Goal: Task Accomplishment & Management: Complete application form

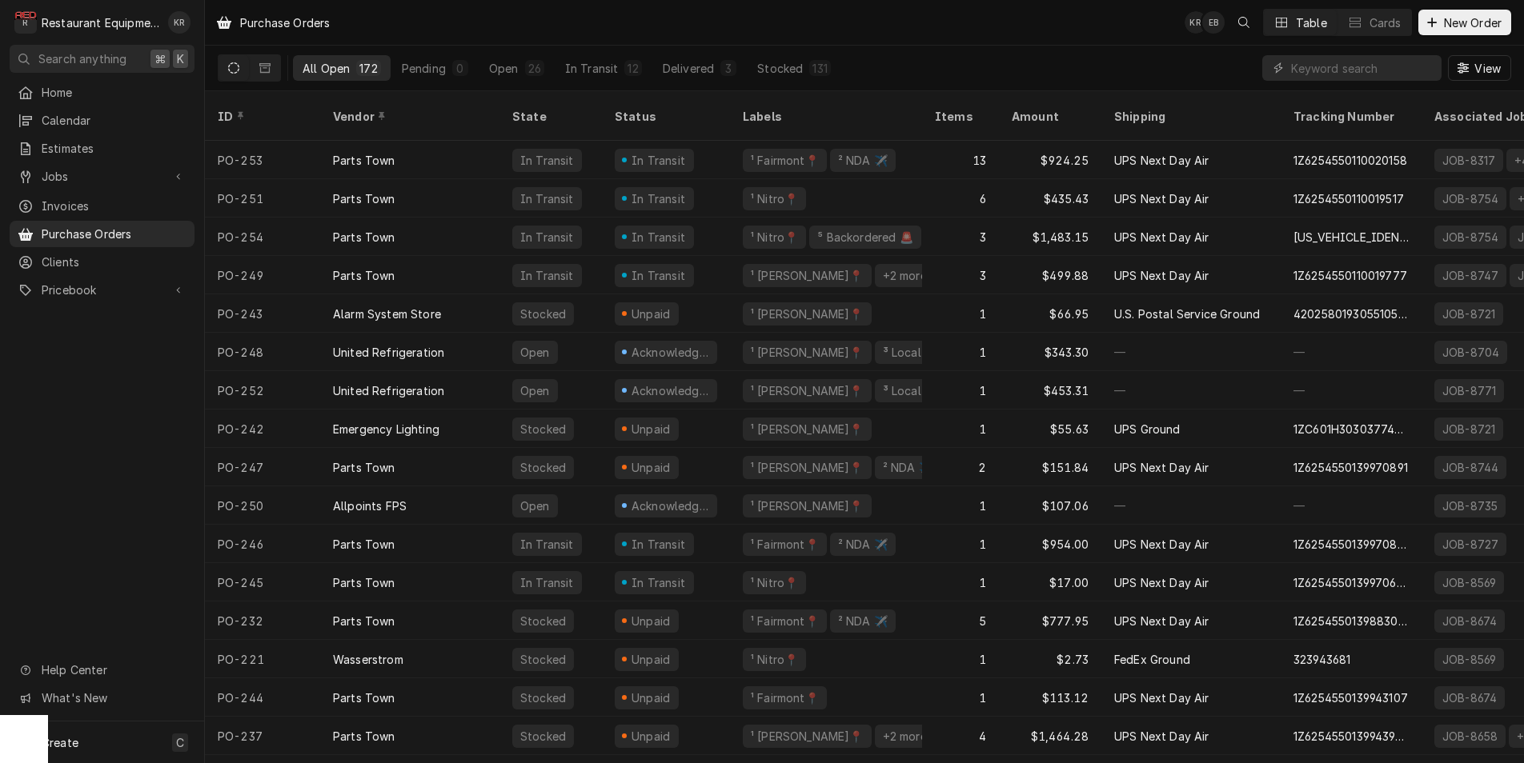
scroll to position [39, 0]
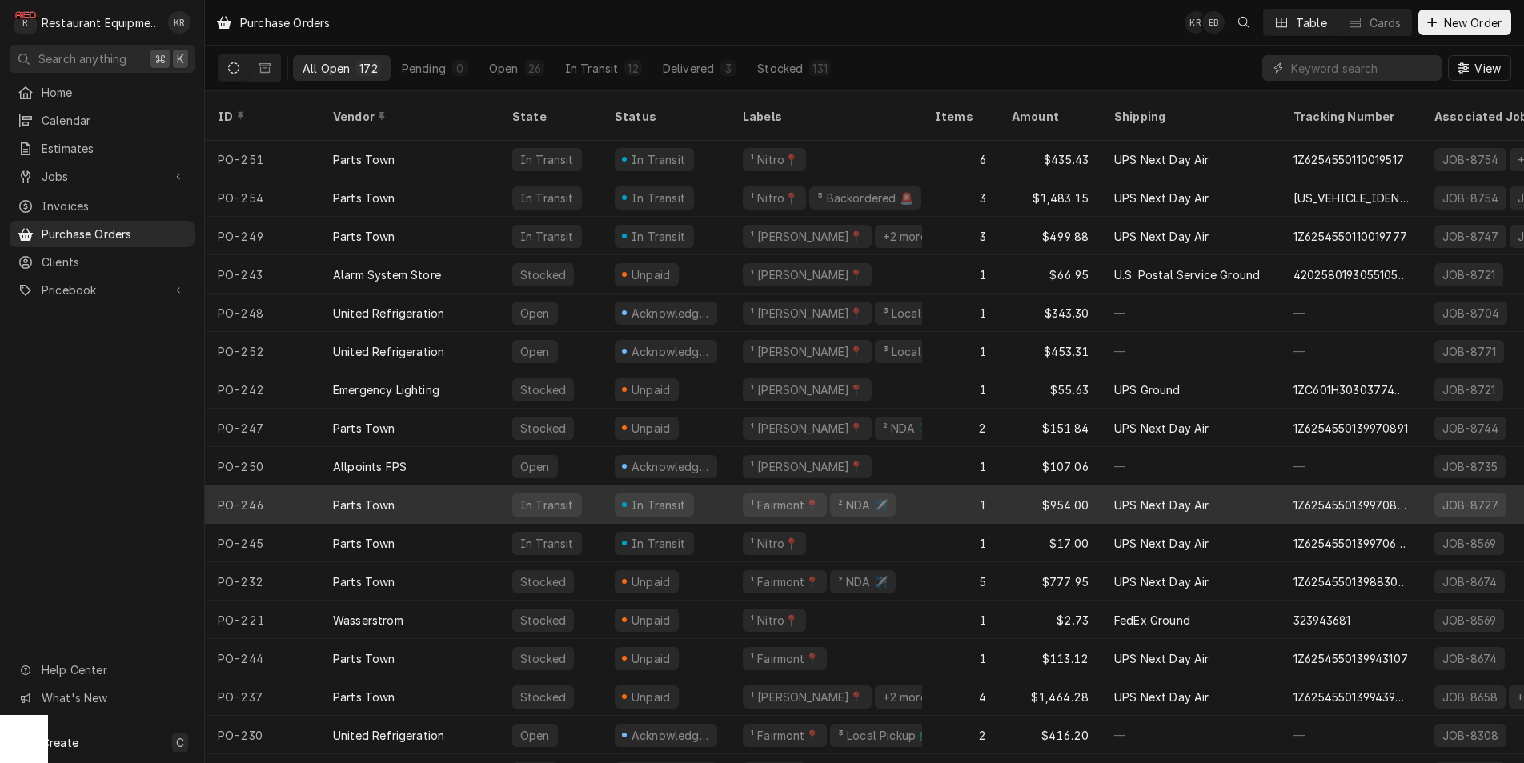
click at [666, 497] on div "In Transit" at bounding box center [659, 505] width 58 height 17
click at [787, 497] on div "¹ Fairmont📍" at bounding box center [784, 505] width 71 height 17
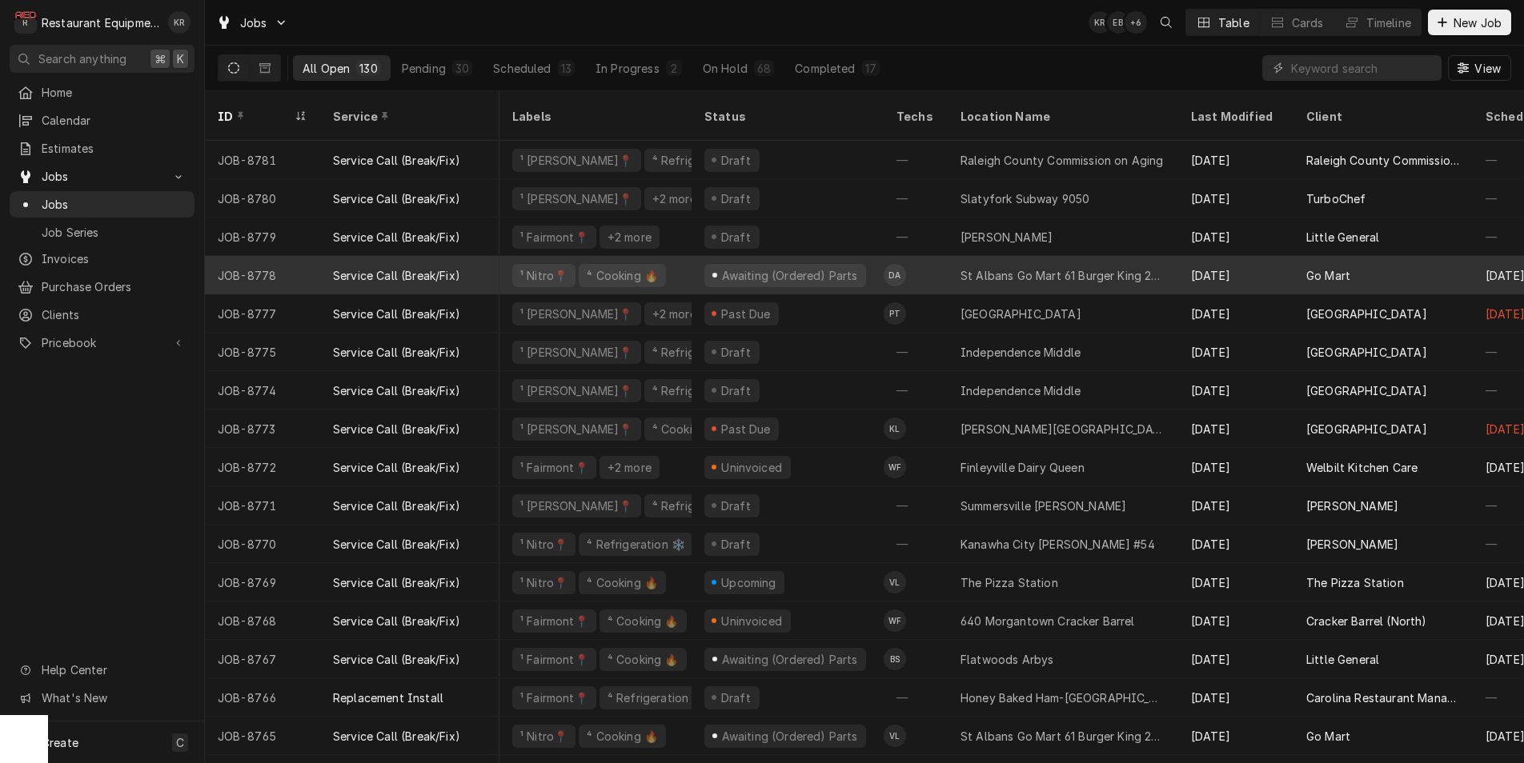
scroll to position [0, 23]
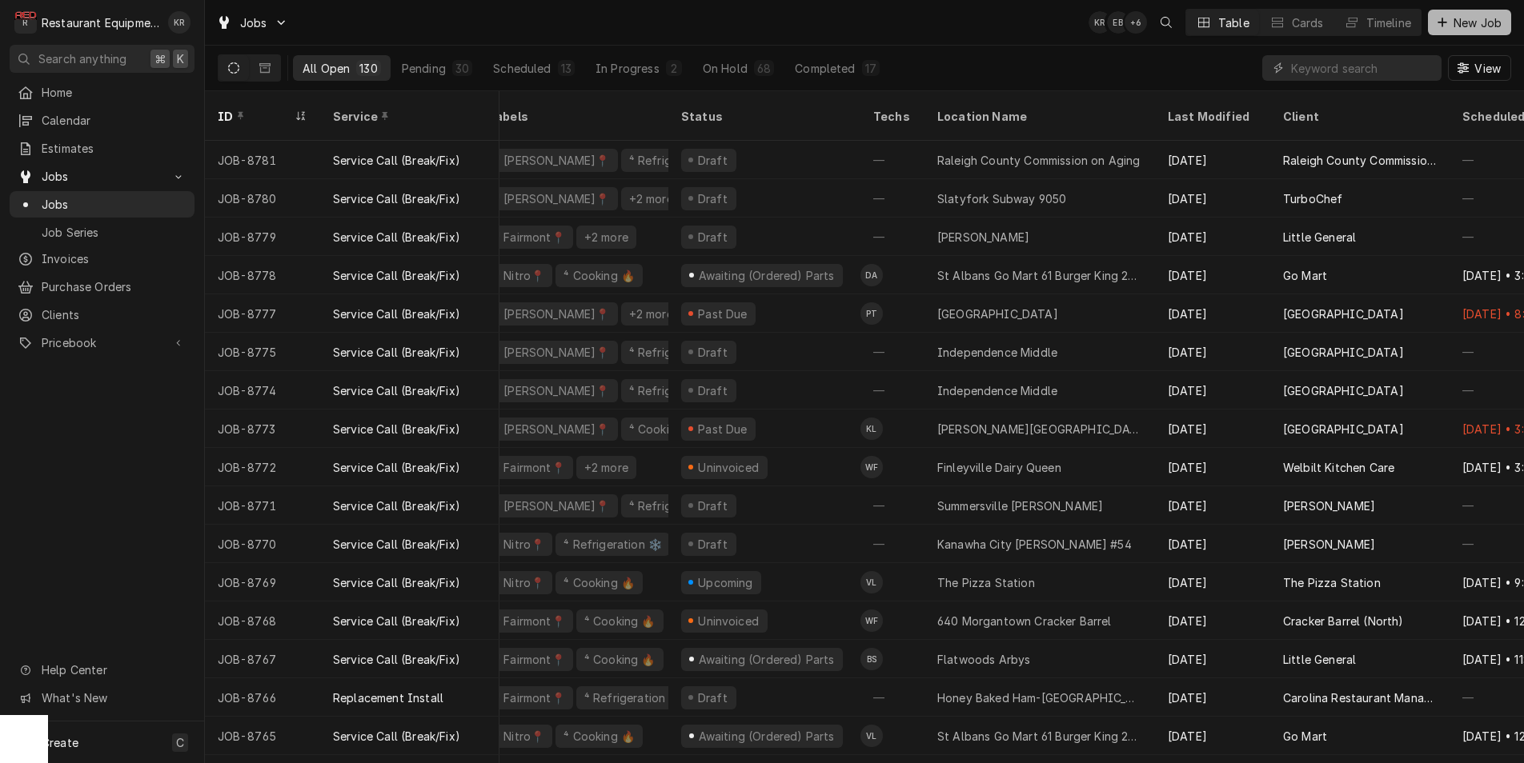
click at [1477, 26] on span "New Job" at bounding box center [1477, 22] width 54 height 17
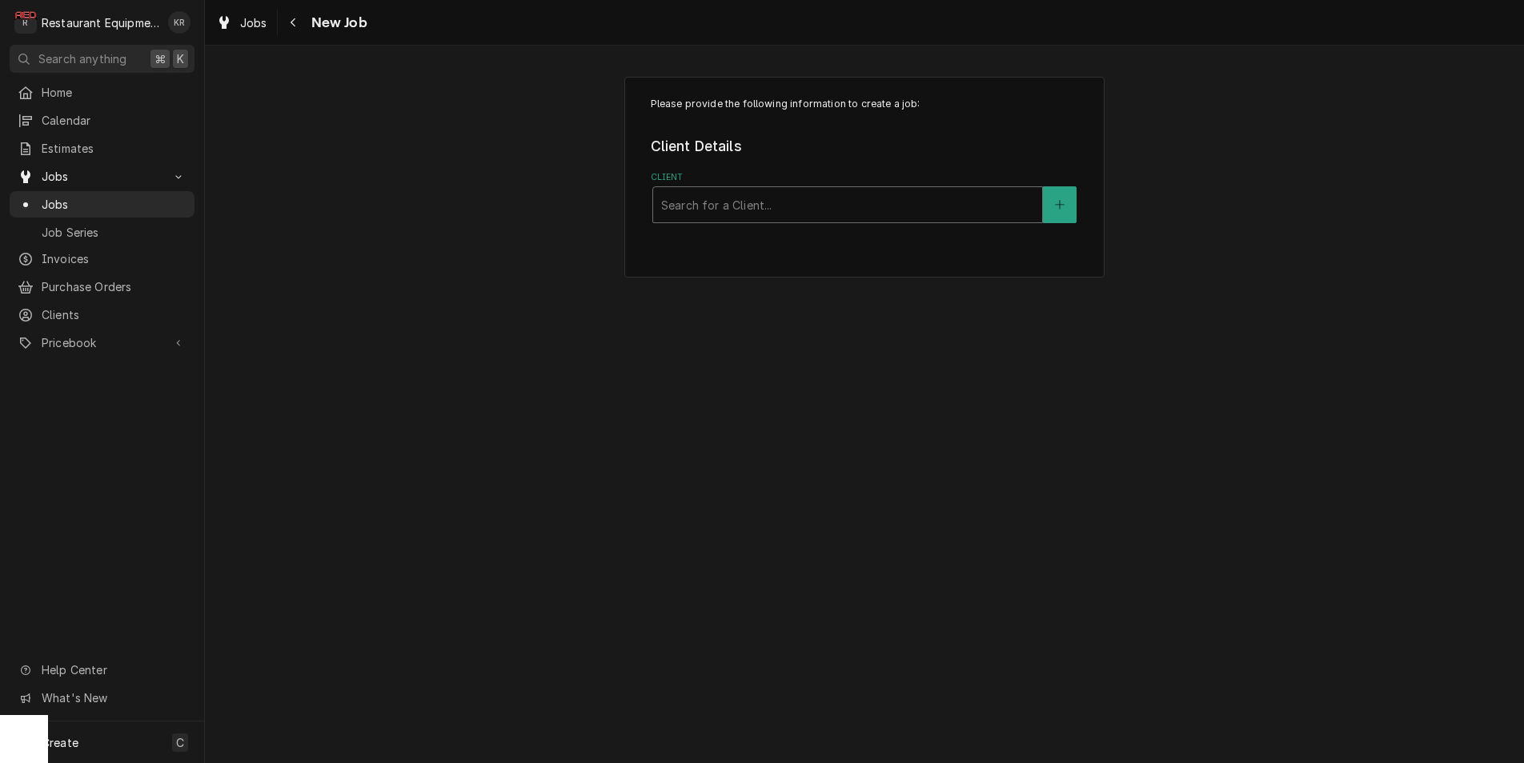
click at [767, 198] on div "Client" at bounding box center [847, 204] width 373 height 29
type input "alto"
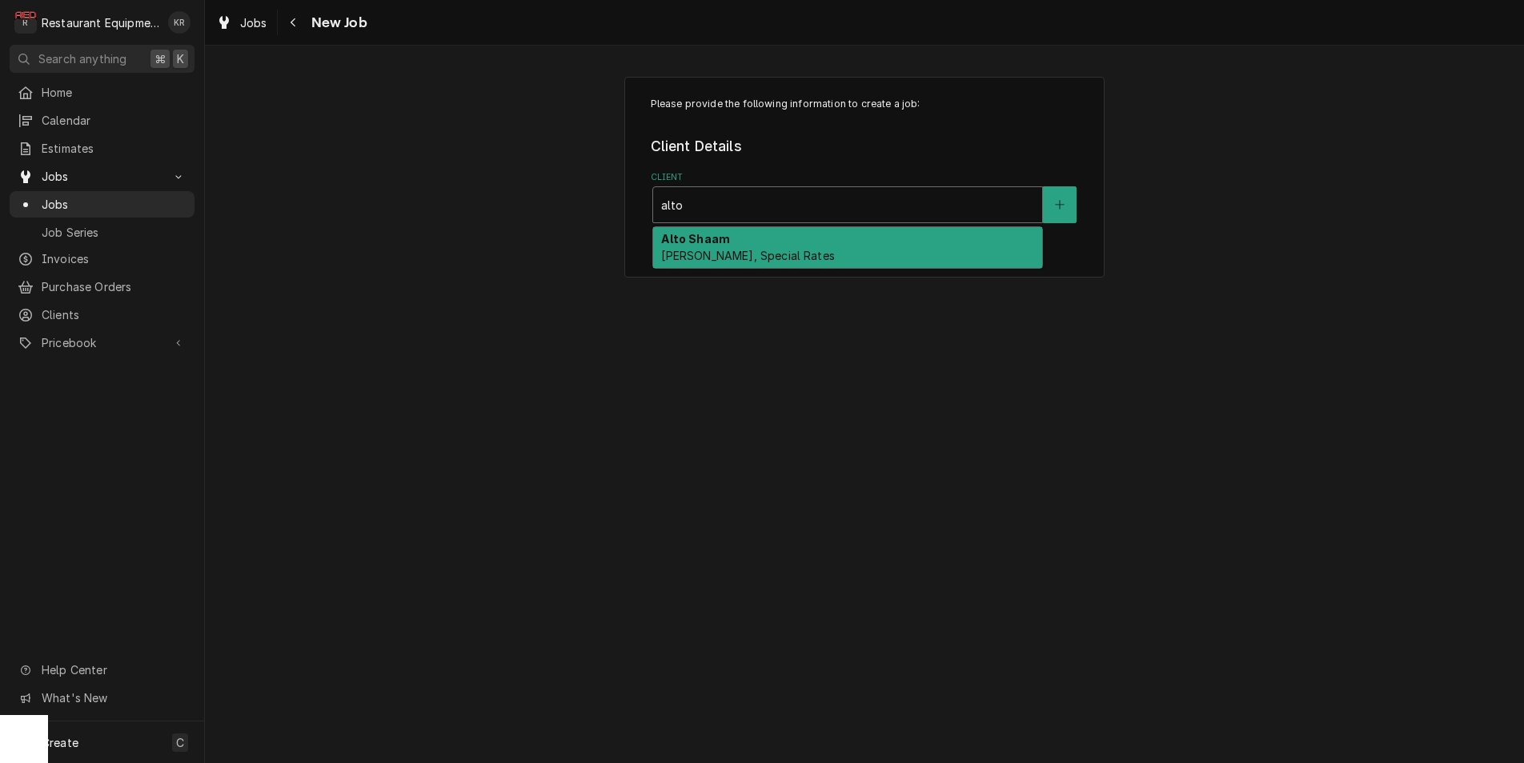
click at [760, 246] on div "Alto Shaam Bill Payer, Special Rates" at bounding box center [847, 248] width 389 height 42
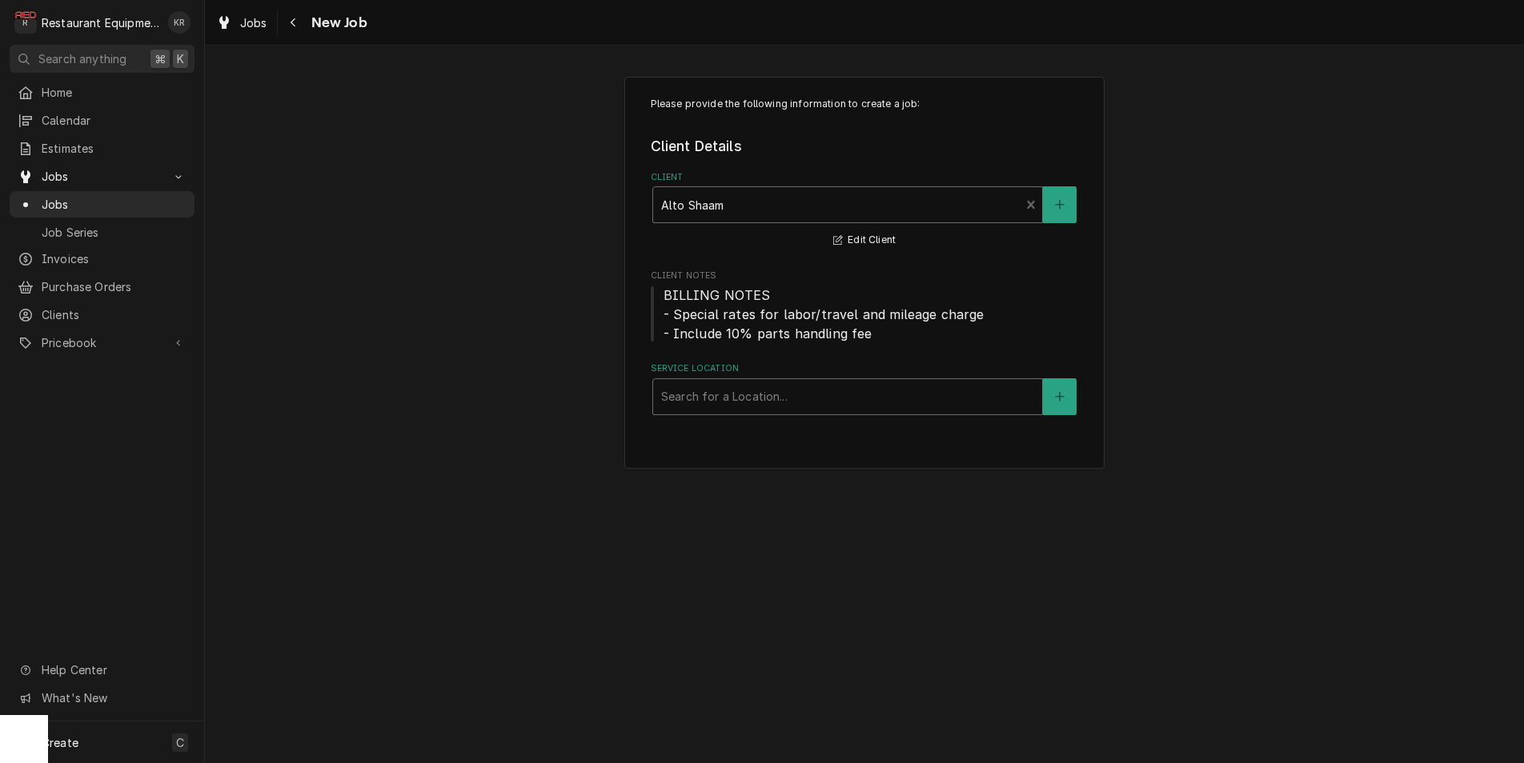
click at [747, 403] on div "Service Location" at bounding box center [847, 396] width 373 height 29
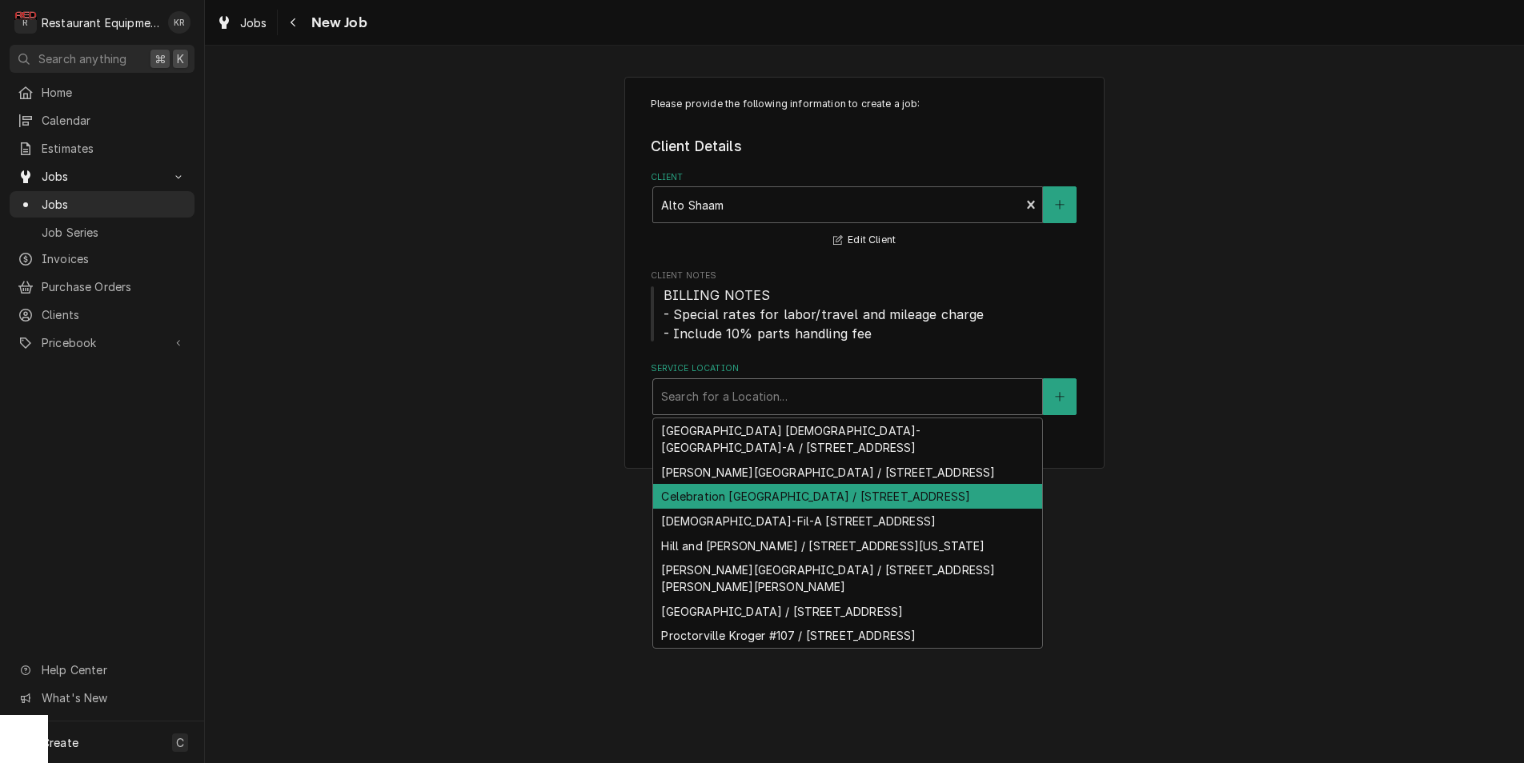
click at [737, 508] on div "Celebration Villa of Teays Valley / 4000 Outlook Dr, Hurricane, WV 25526" at bounding box center [847, 496] width 389 height 25
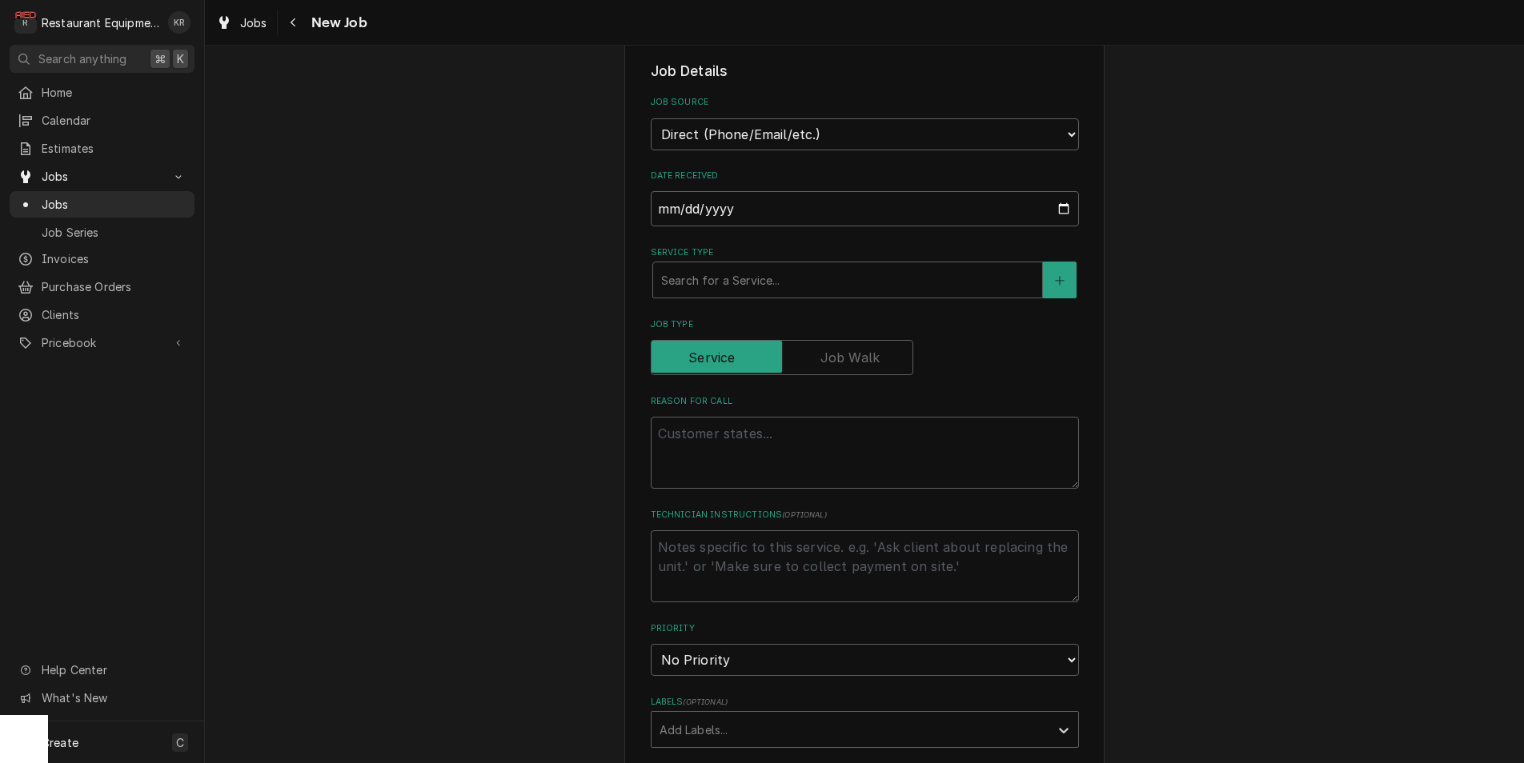
scroll to position [421, 0]
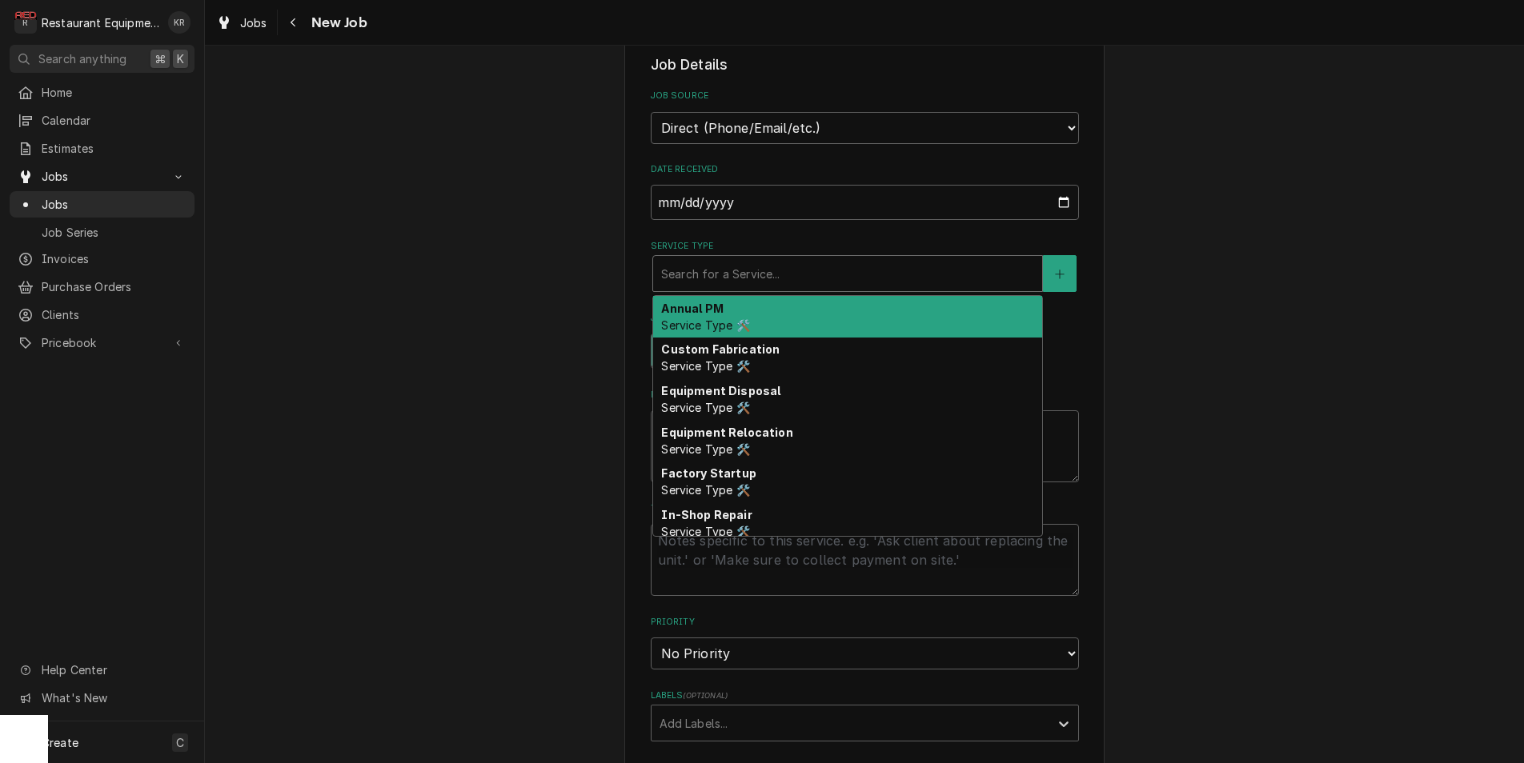
click at [738, 272] on div "Service Type" at bounding box center [847, 273] width 373 height 29
type textarea "x"
type input "b"
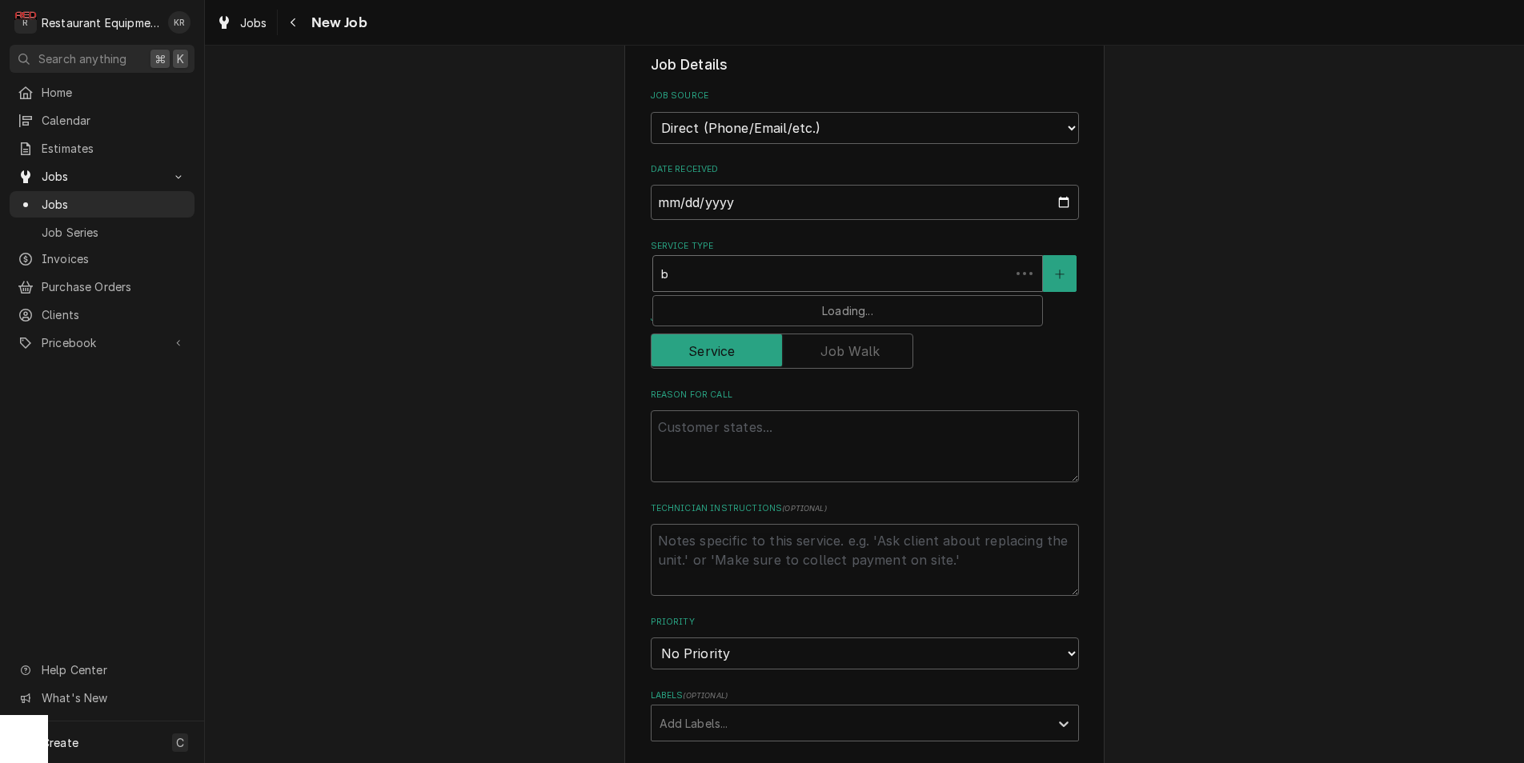
type textarea "x"
type input "br"
type textarea "x"
type input "bre"
type textarea "x"
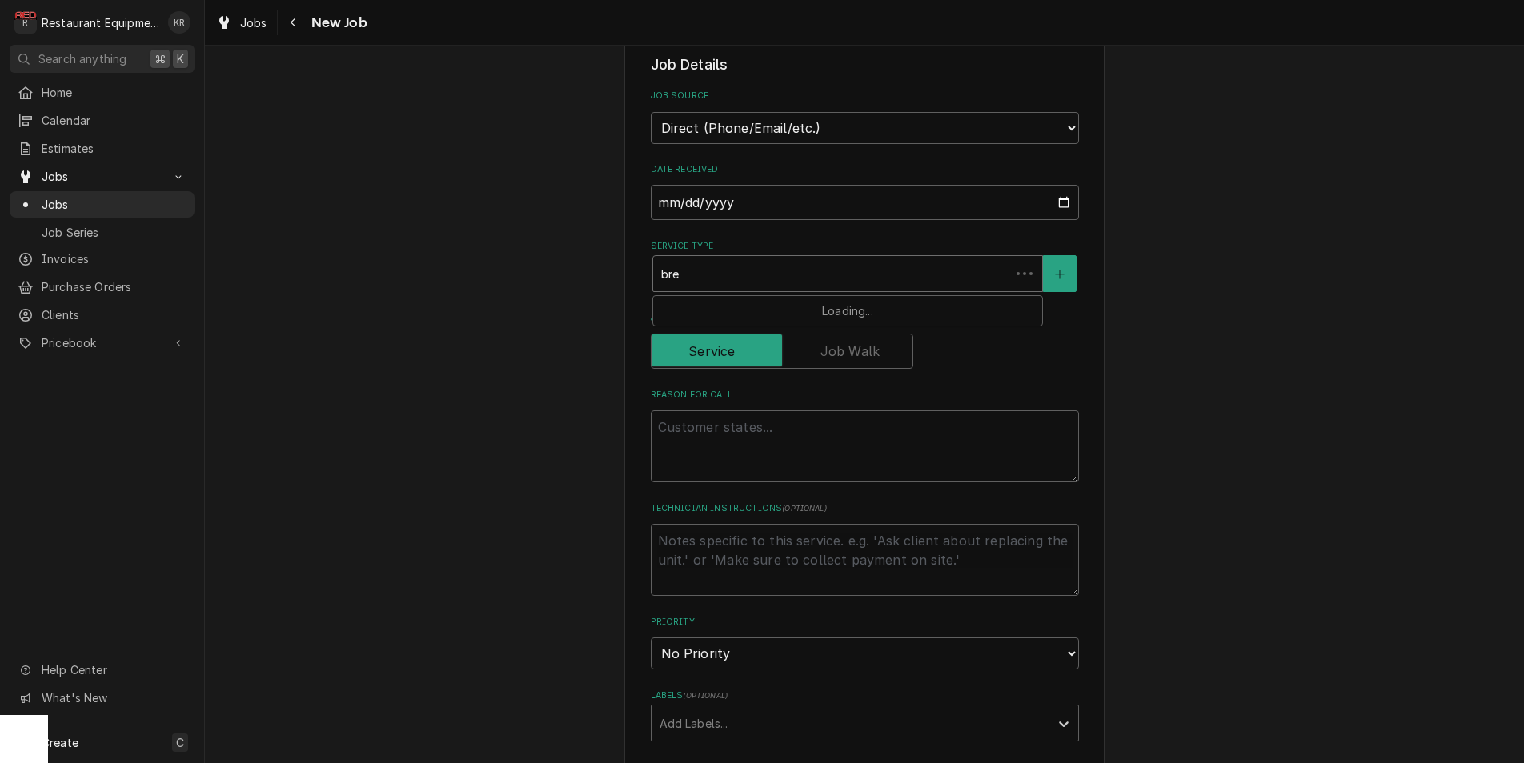
type input "brea"
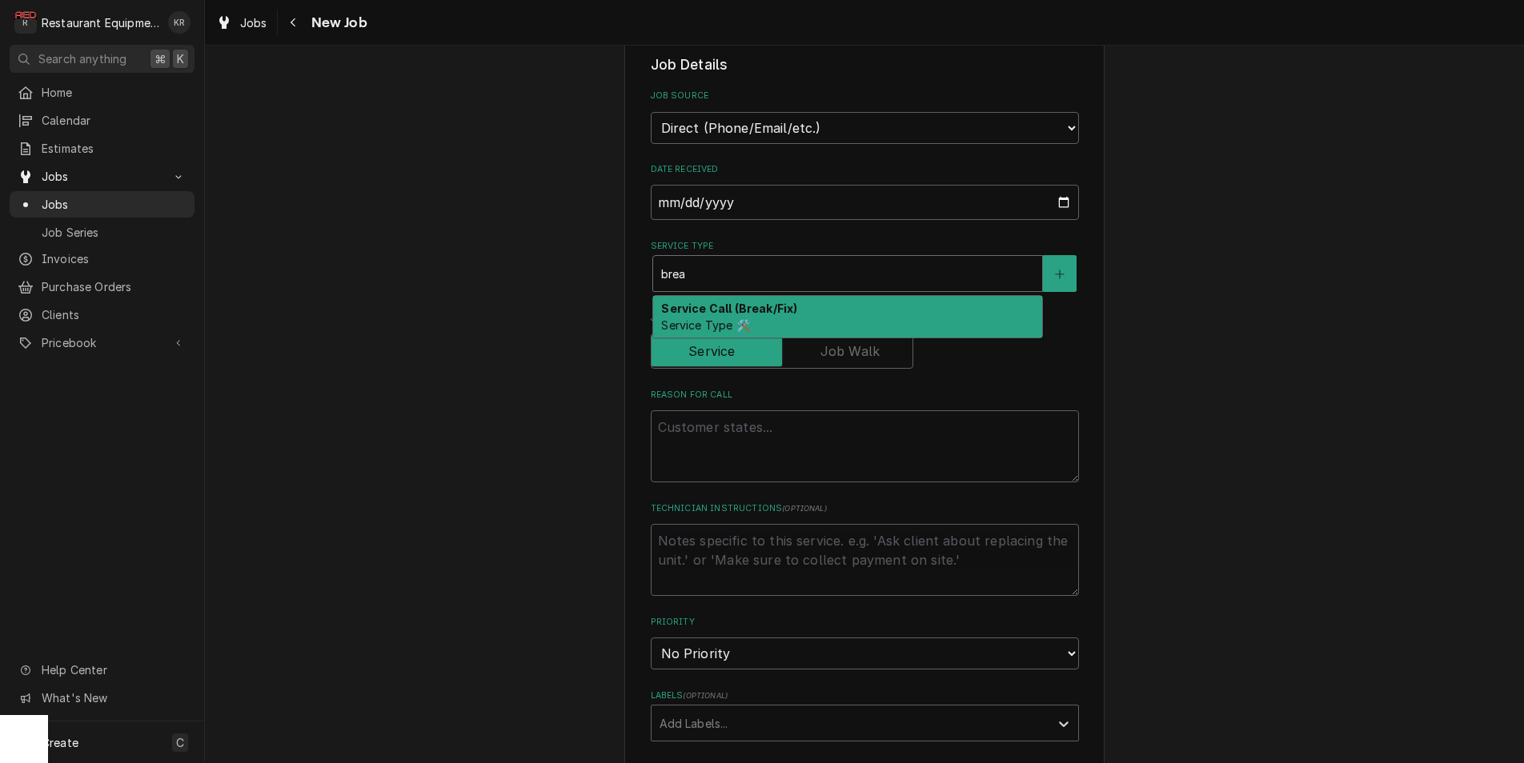
click at [733, 304] on strong "Service Call (Break/Fix)" at bounding box center [729, 309] width 136 height 14
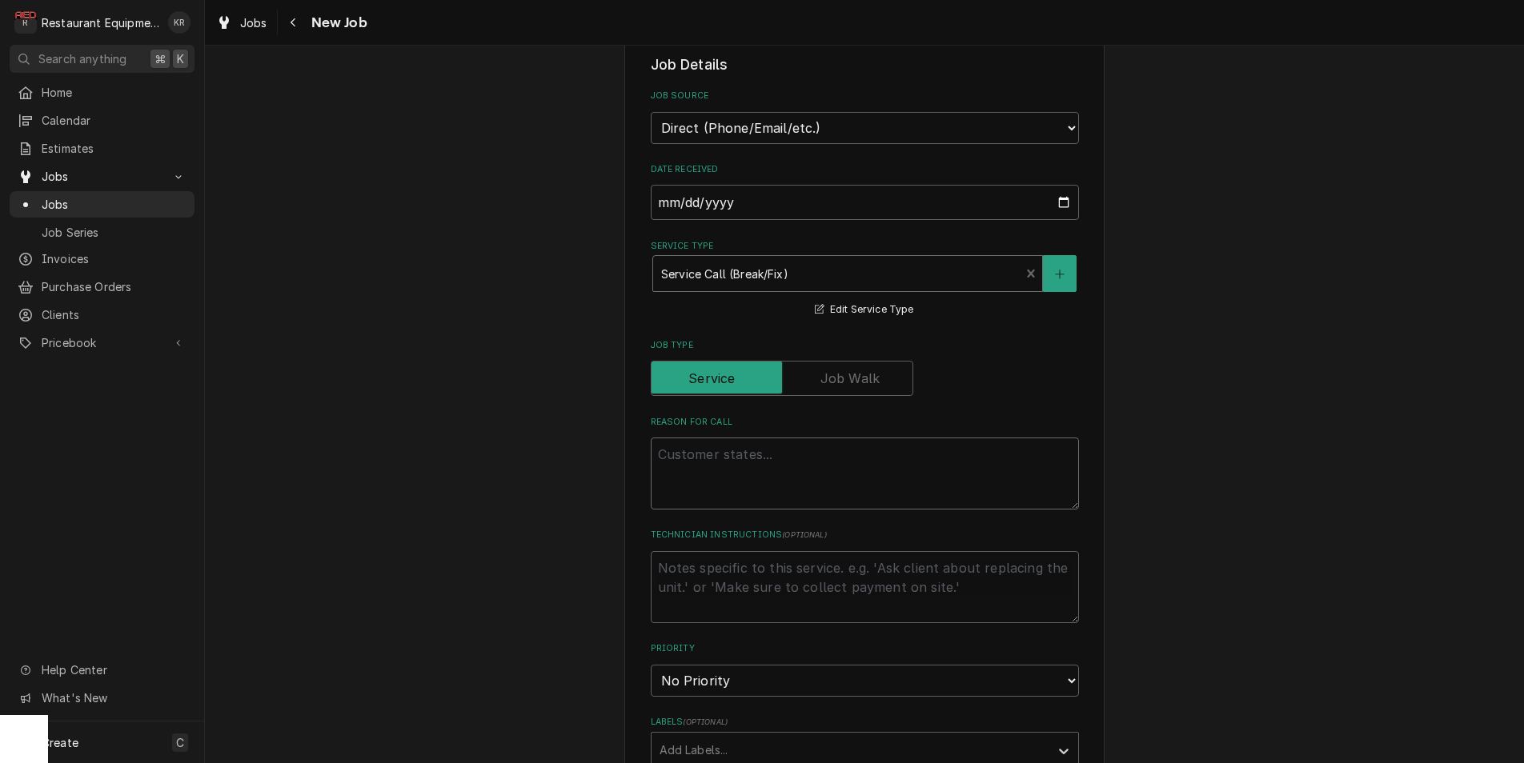
click at [727, 472] on textarea "Reason For Call" at bounding box center [865, 474] width 428 height 72
paste textarea "222712 Equipment Description: 7-20E PRO,208-240V,50/ 60HZ,3PH,PR, T,VH, Serial …"
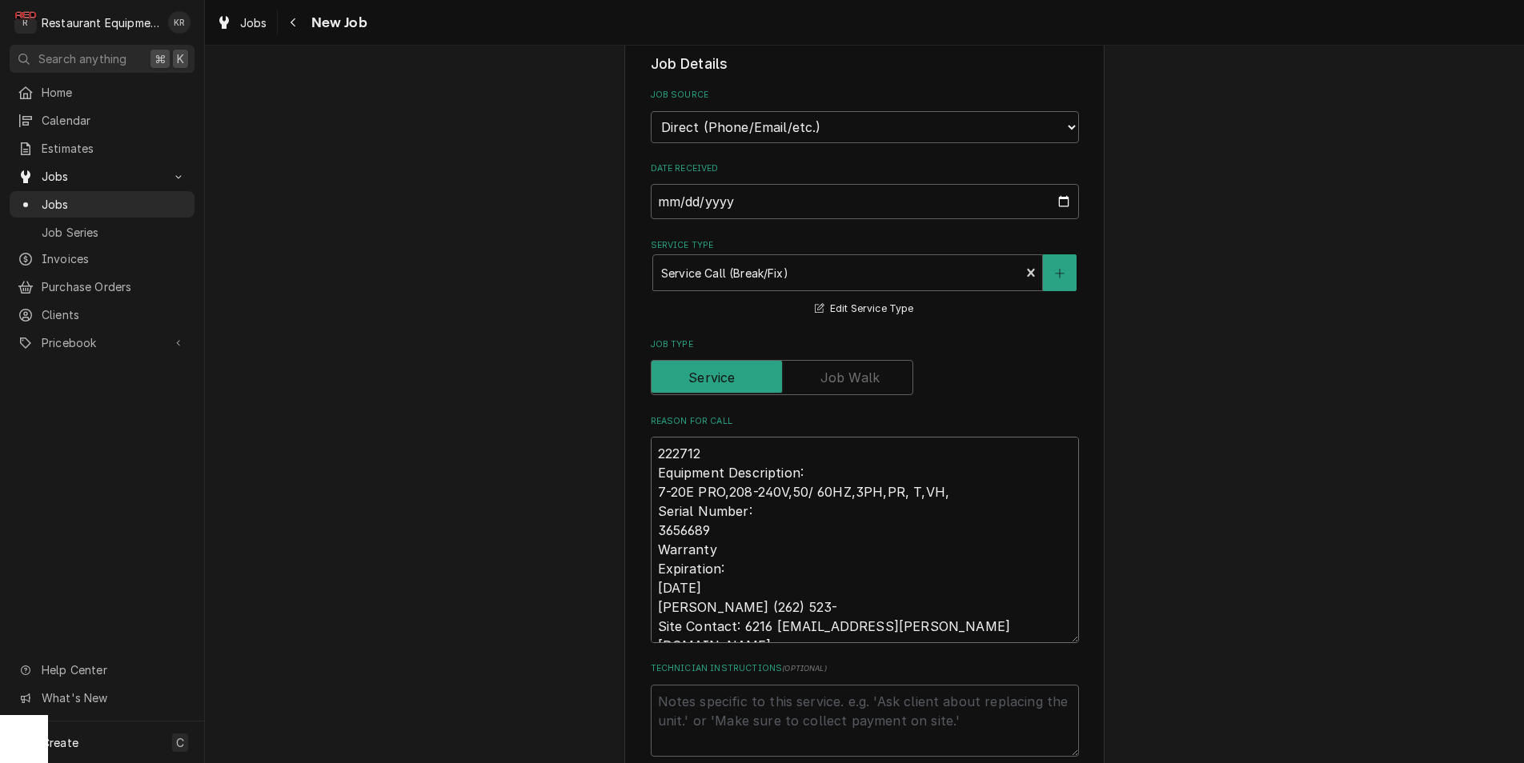
type textarea "x"
type textarea "222712 Equipment Description: 7-20E PRO,208-240V,50/ 60HZ,3PH,PR, T,VH, Serial …"
type textarea "x"
drag, startPoint x: 823, startPoint y: 471, endPoint x: 605, endPoint y: 462, distance: 218.6
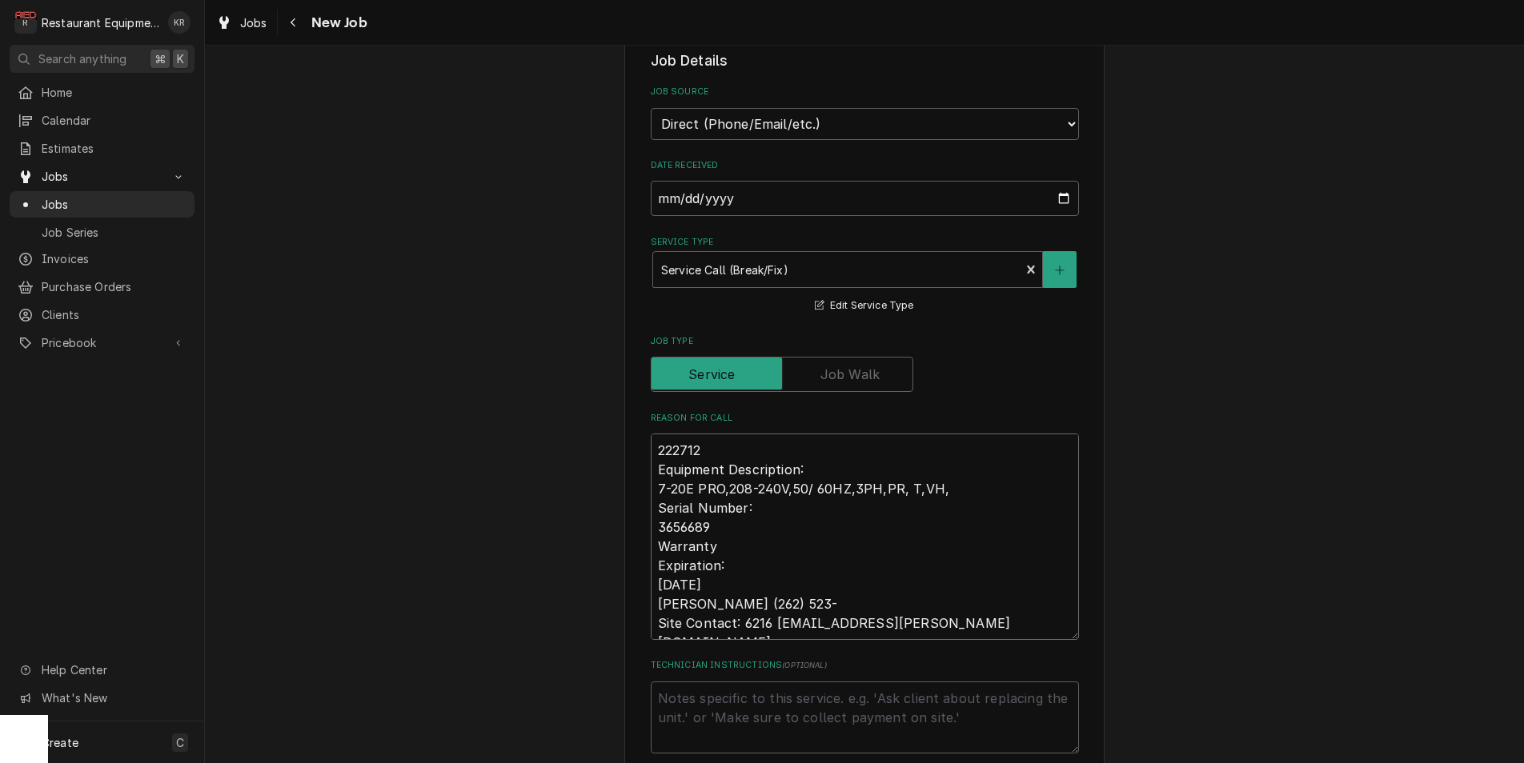
click at [651, 462] on textarea "222712 Equipment Description: 7-20E PRO,208-240V,50/ 60HZ,3PH,PR, T,VH, Serial …" at bounding box center [865, 537] width 428 height 206
type textarea "222712 M 7-20E PRO,208-240V,50/ 60HZ,3PH,PR, T,VH, Serial Number: 3656689 Warra…"
type textarea "x"
type textarea "222712 MN 7-20E PRO,208-240V,50/ 60HZ,3PH,PR, T,VH, Serial Number: 3656689 Warr…"
type textarea "x"
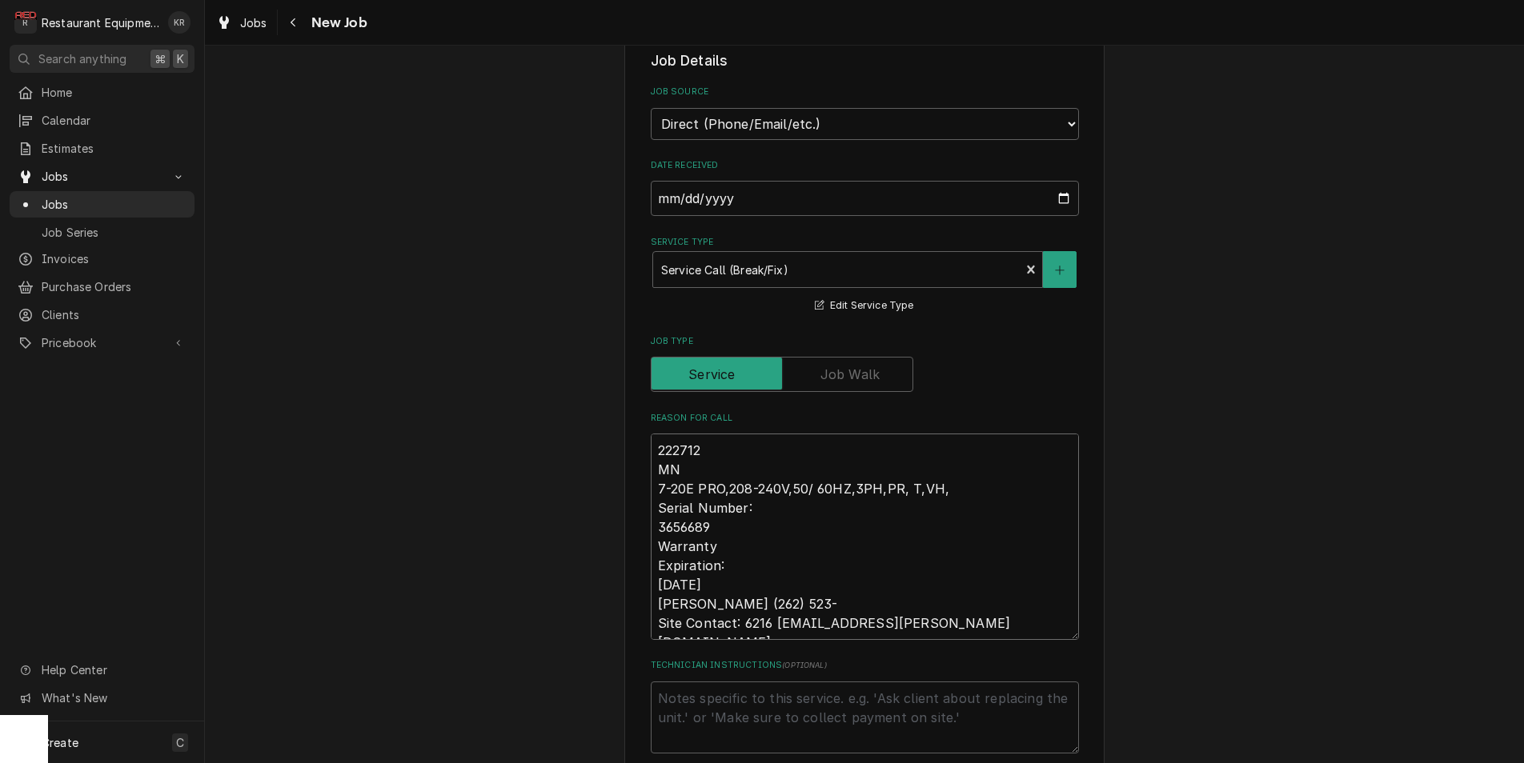
type textarea "222712 MN# 7-20E PRO,208-240V,50/ 60HZ,3PH,PR, T,VH, Serial Number: 3656689 War…"
type textarea "x"
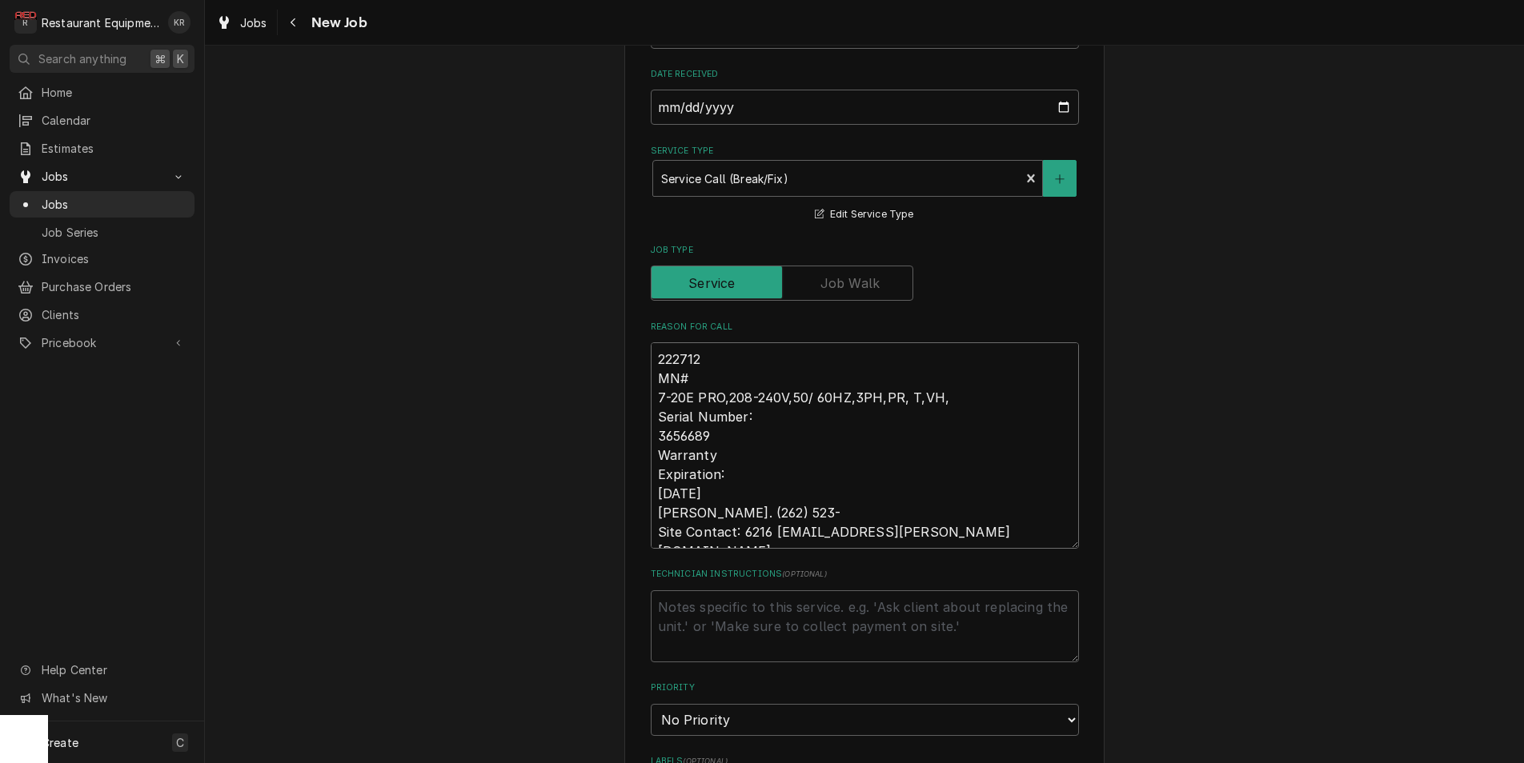
click at [948, 535] on textarea "222712 MN# 7-20E PRO,208-240V,50/ 60HZ,3PH,PR, T,VH, Serial Number: 3656689 War…" at bounding box center [865, 445] width 428 height 206
type textarea "222712 MN# 7-20E PRO,208-240V,50/ 60HZ,3PH,PR, T,VH, Serial Number: 3656689 War…"
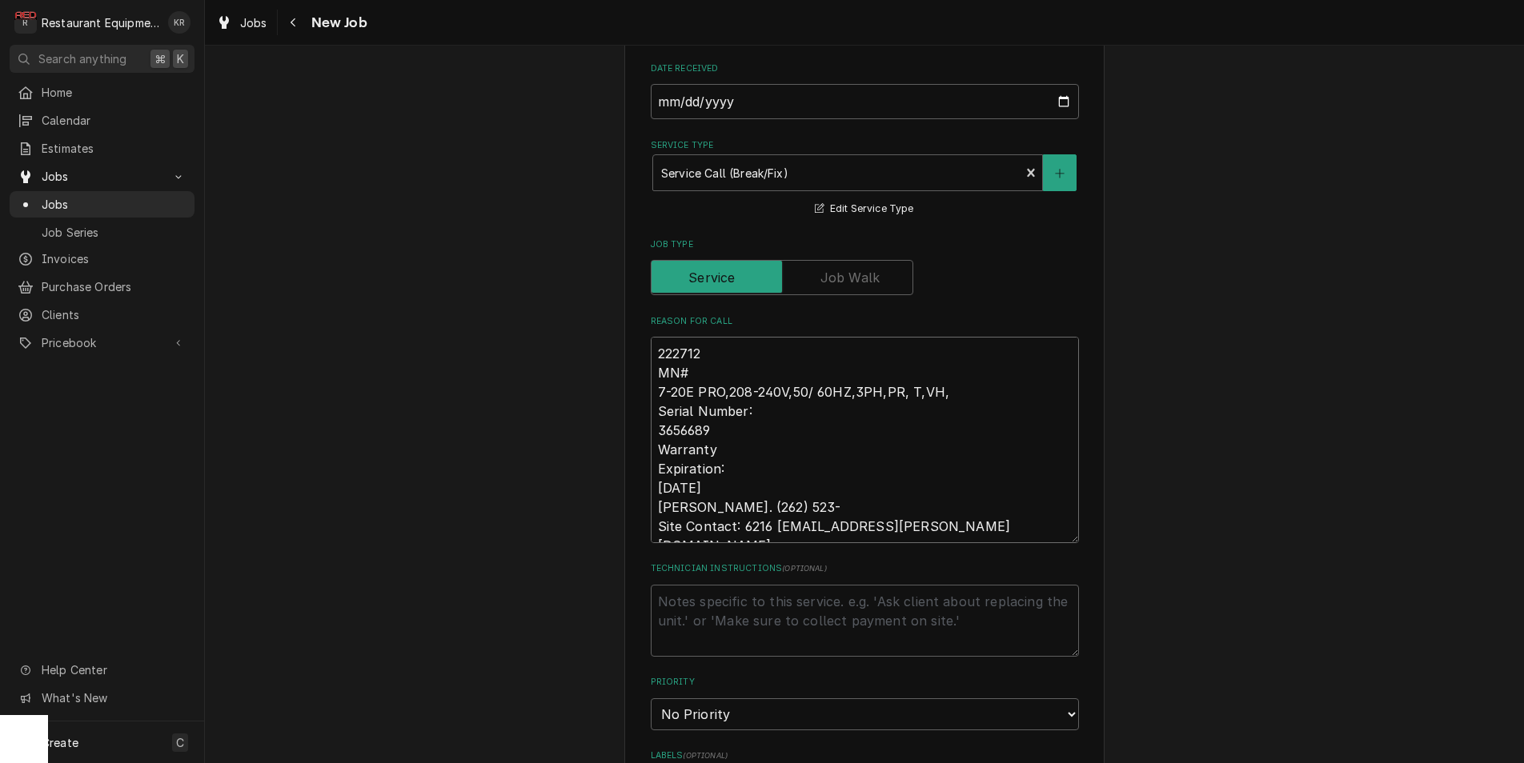
type textarea "x"
type textarea "222712 MN# 7-20E PRO,208-240V,50/ 60HZ,3PH,PR, T,VH, Serial Number: 3656689 War…"
type textarea "x"
type textarea "222712 MN# 7-20E PRO,208-240V,50/ 60HZ,3PH,PR, T,VH, Serial Number: 3656689 War…"
paste textarea "Servicing technician must call Alto-Shaam Technical Service, 800-558-8744 optio…"
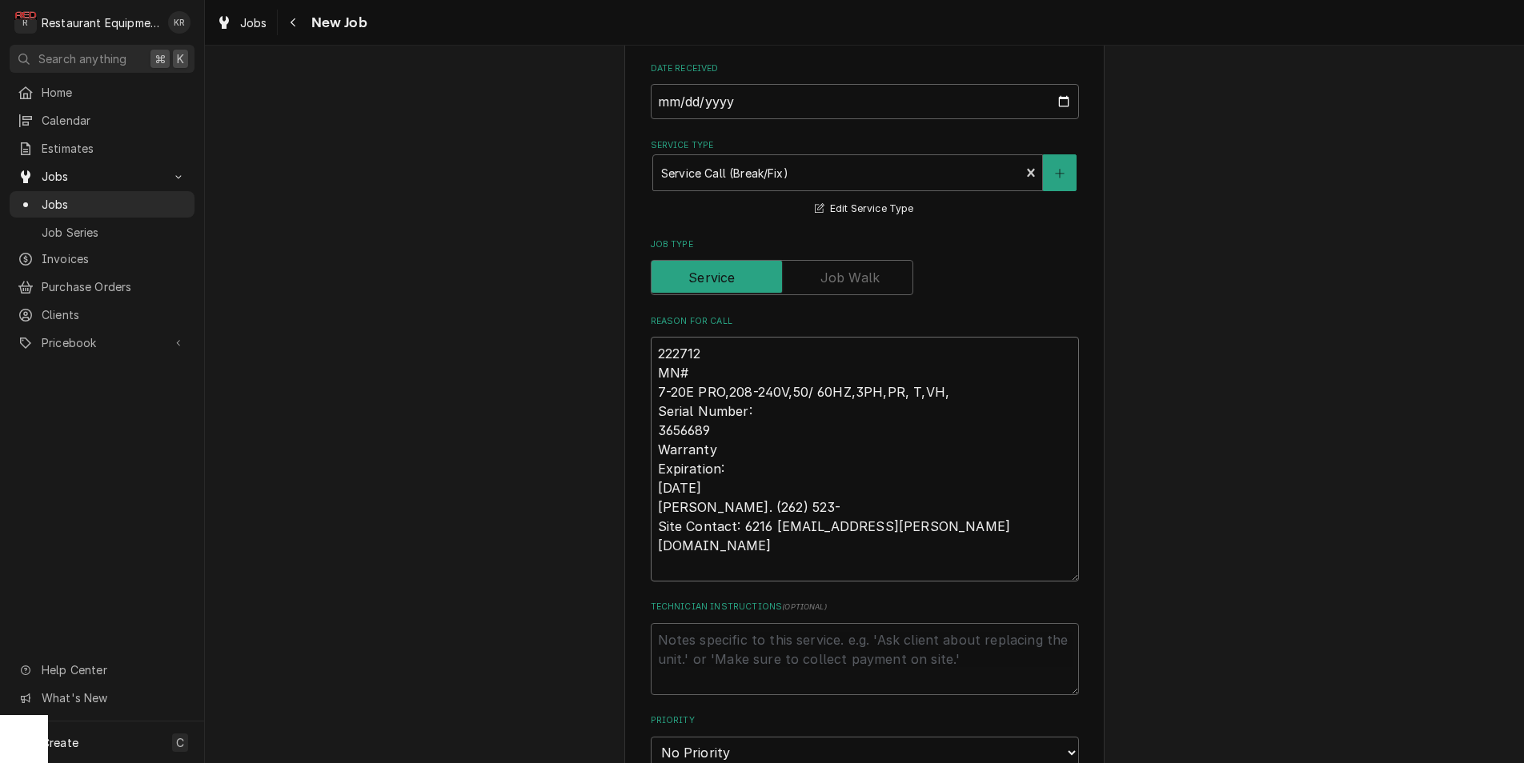
type textarea "x"
type textarea "222712 MN# 7-20E PRO,208-240V,50/ 60HZ,3PH,PR, T,VH, Serial Number: 3656689 War…"
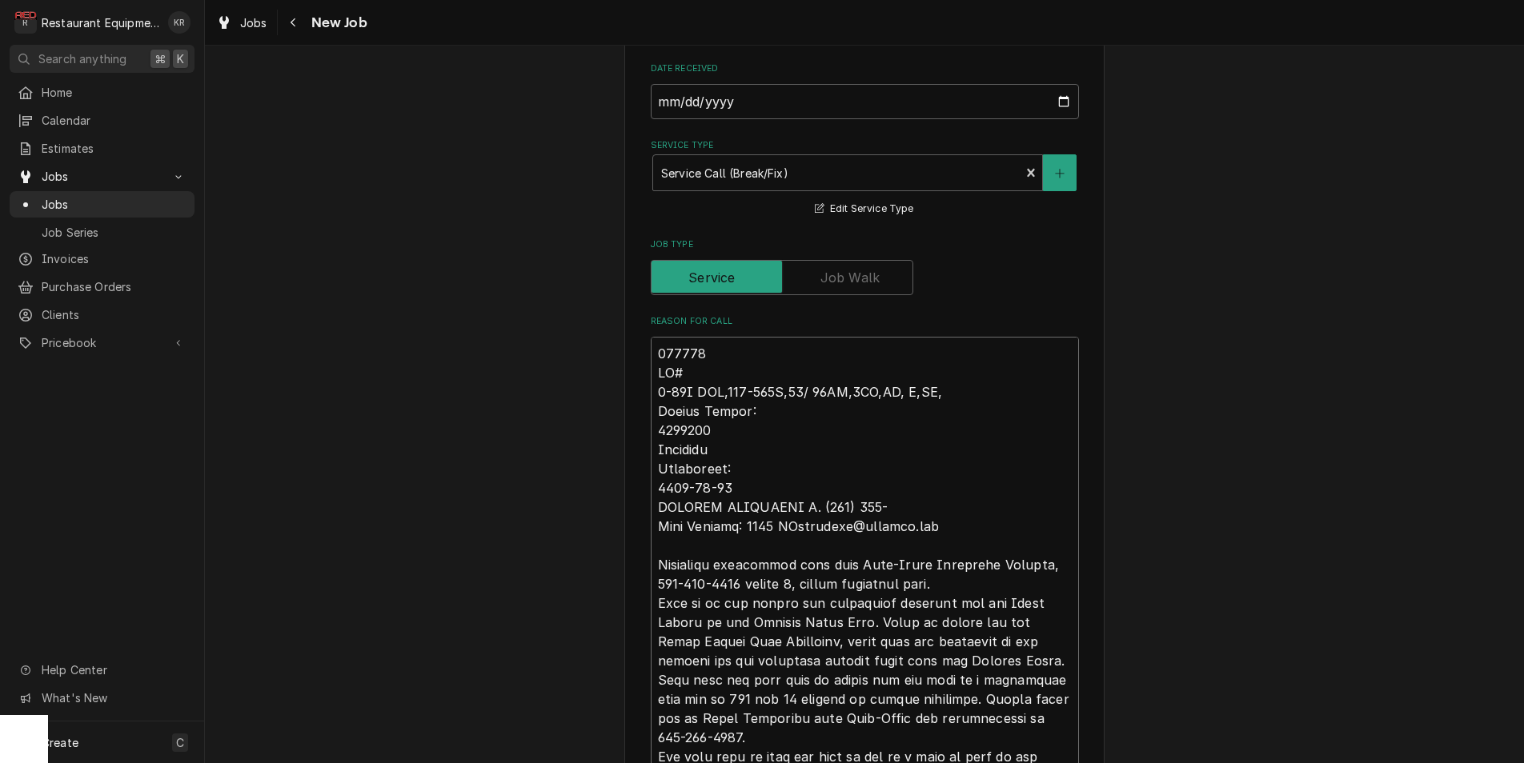
scroll to position [695, 0]
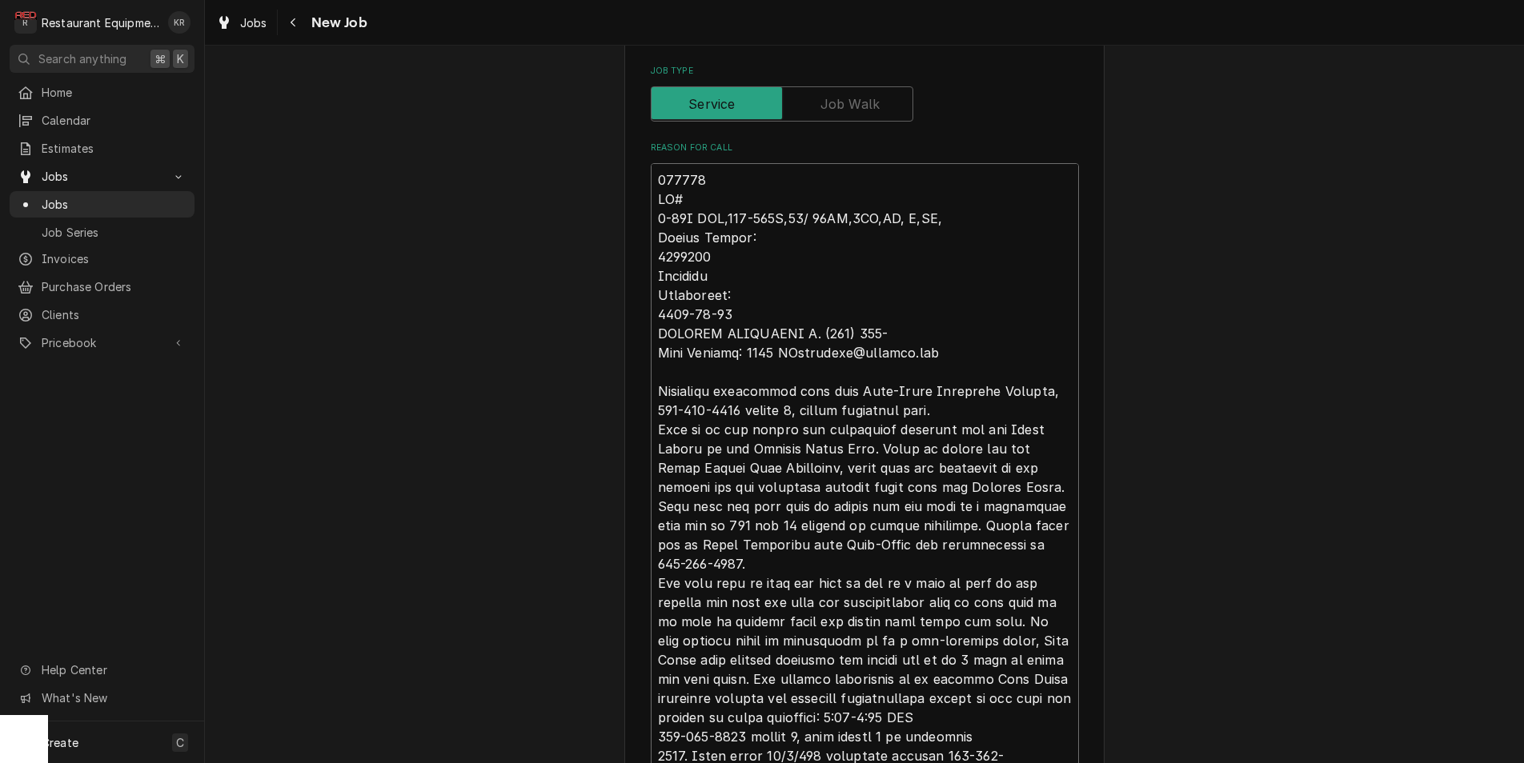
type textarea "x"
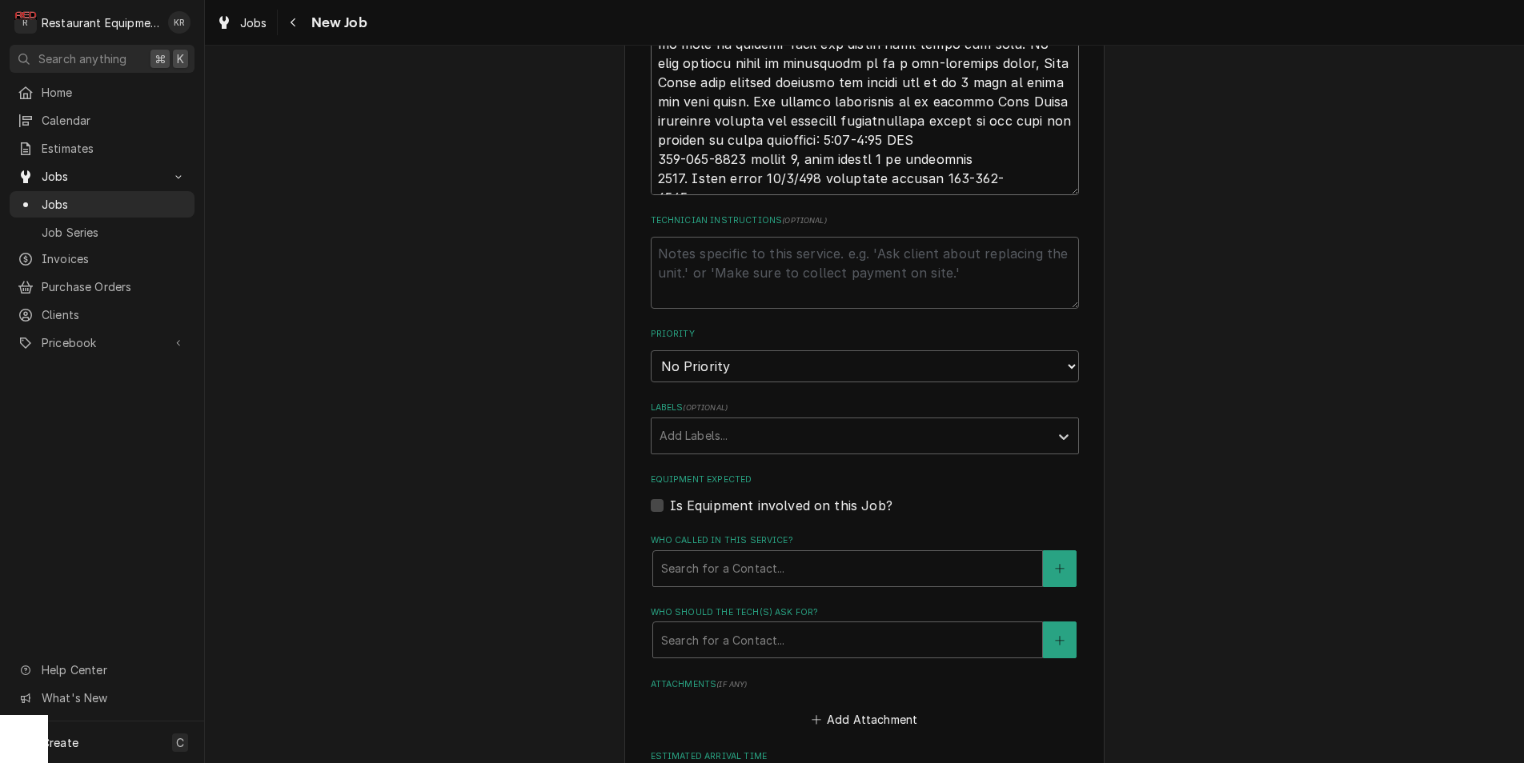
scroll to position [1279, 0]
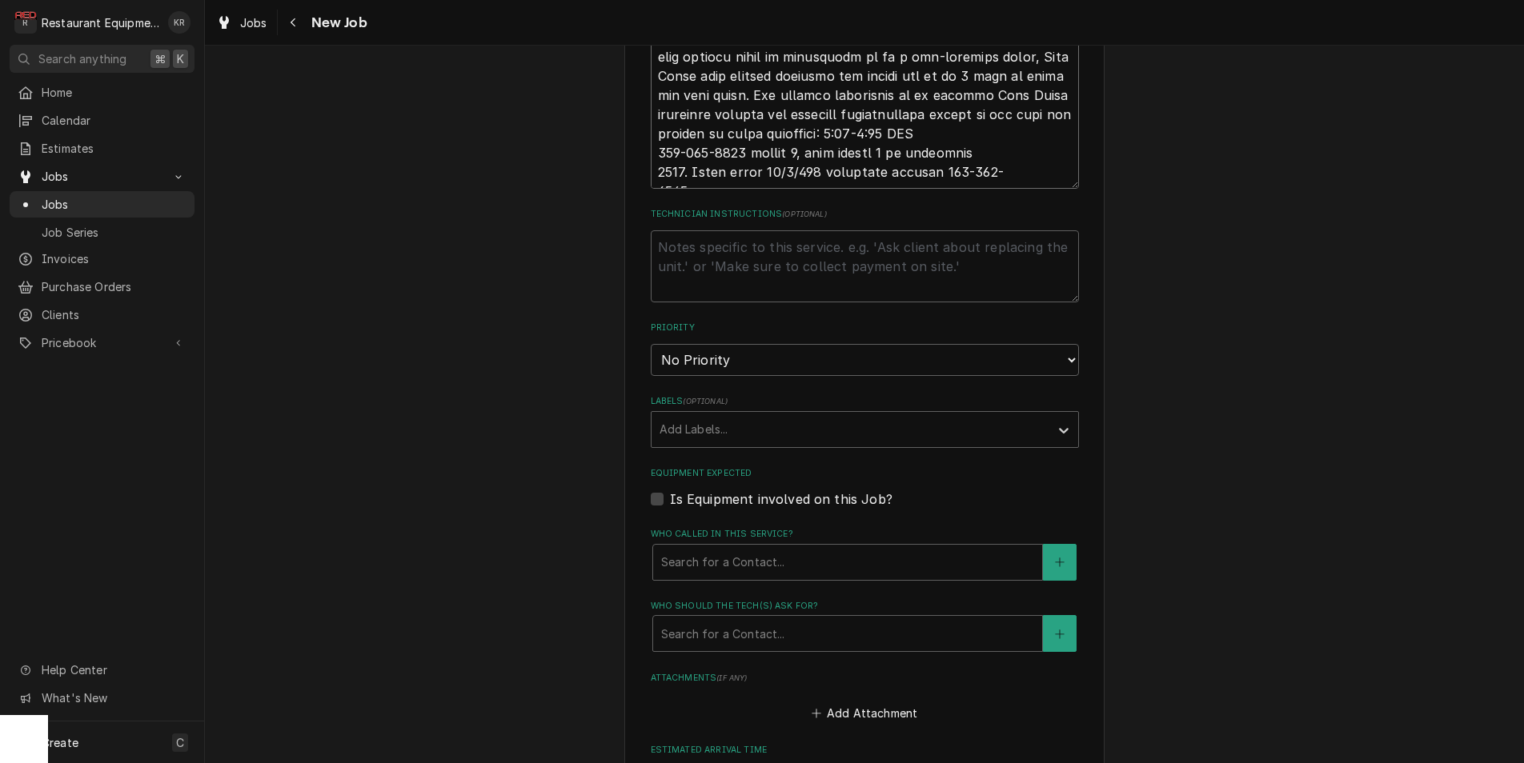
type textarea "222712 MN# 7-20E PRO,208-240V,50/ 60HZ,3PH,PR, T,VH, Serial Number: 3656689 War…"
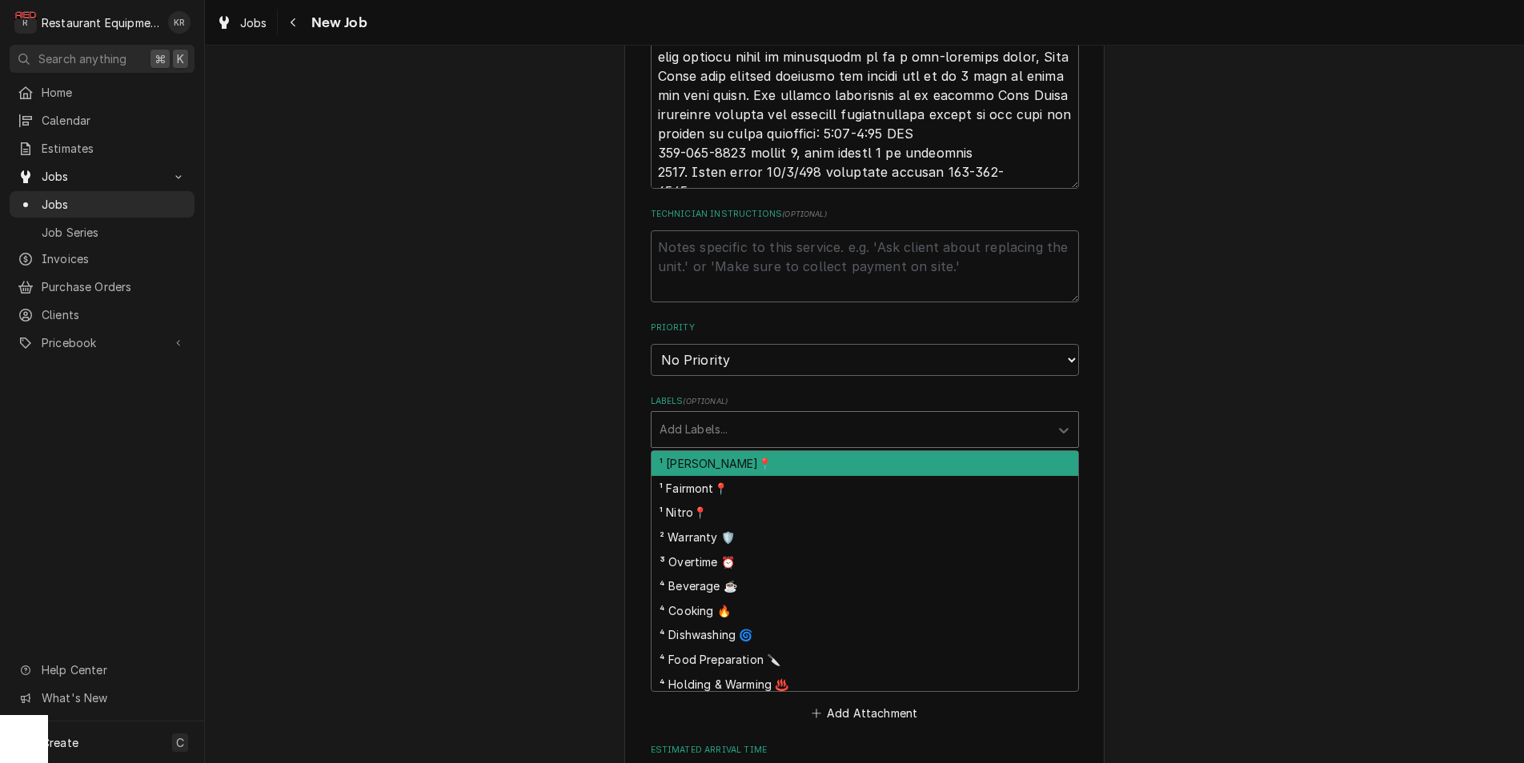
click at [739, 428] on div "Labels" at bounding box center [850, 429] width 382 height 29
click at [741, 434] on div "Labels" at bounding box center [850, 429] width 382 height 29
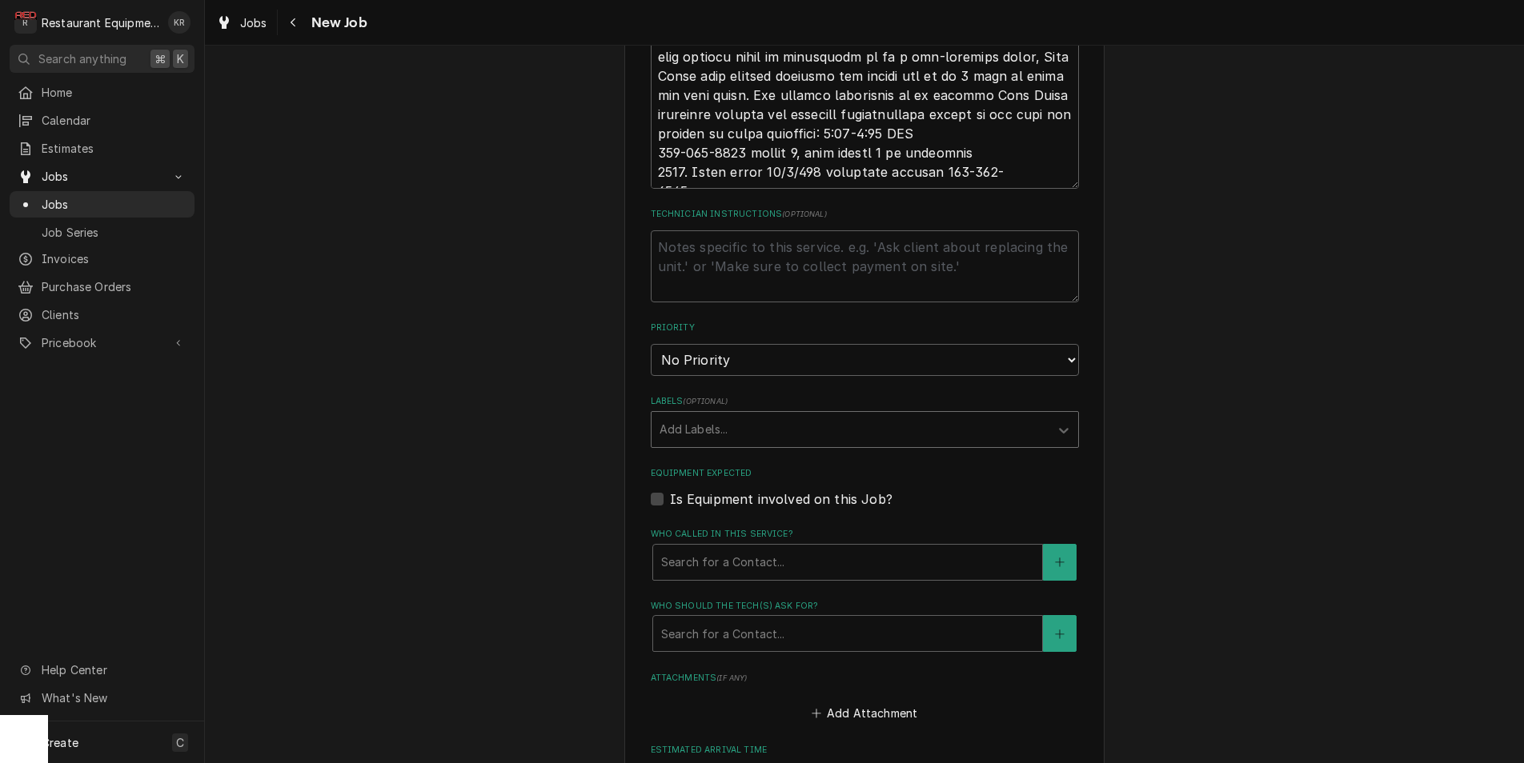
select select "2"
click option "High" at bounding box center [0, 0] width 0 height 0
click at [719, 430] on div "Labels" at bounding box center [850, 429] width 382 height 29
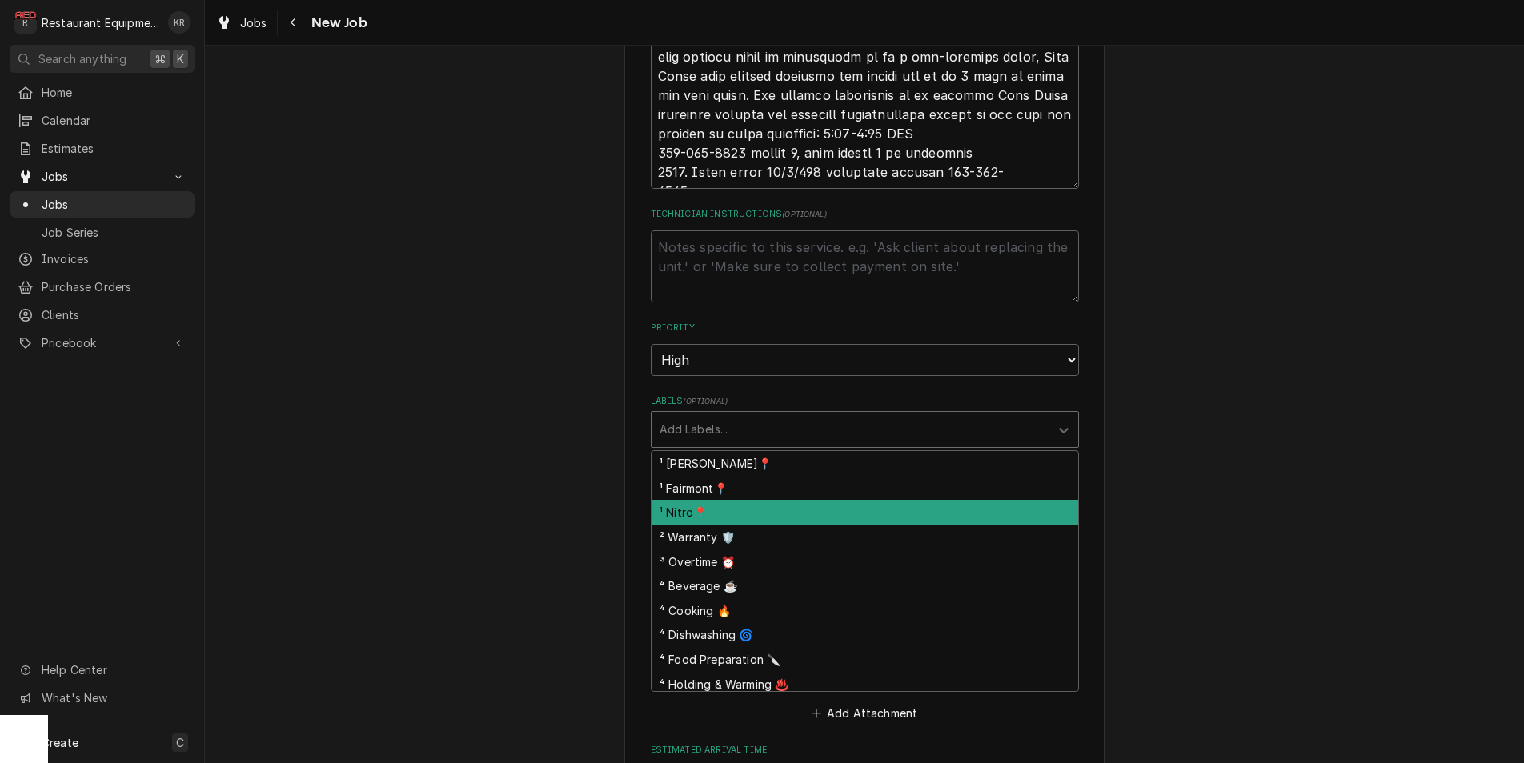
click at [722, 510] on div "¹ Nitro📍" at bounding box center [864, 512] width 426 height 25
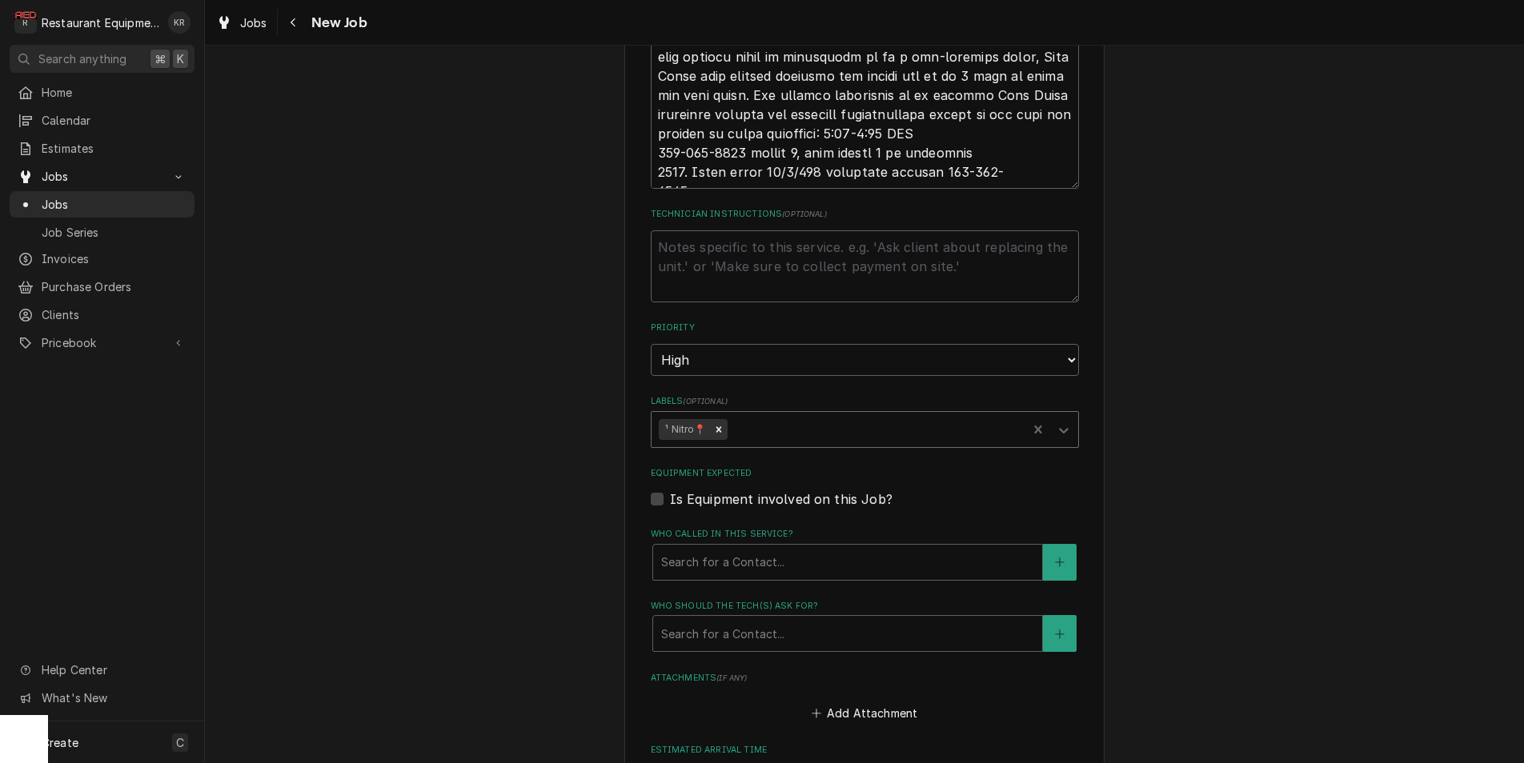
click at [787, 419] on div "Labels" at bounding box center [874, 429] width 289 height 29
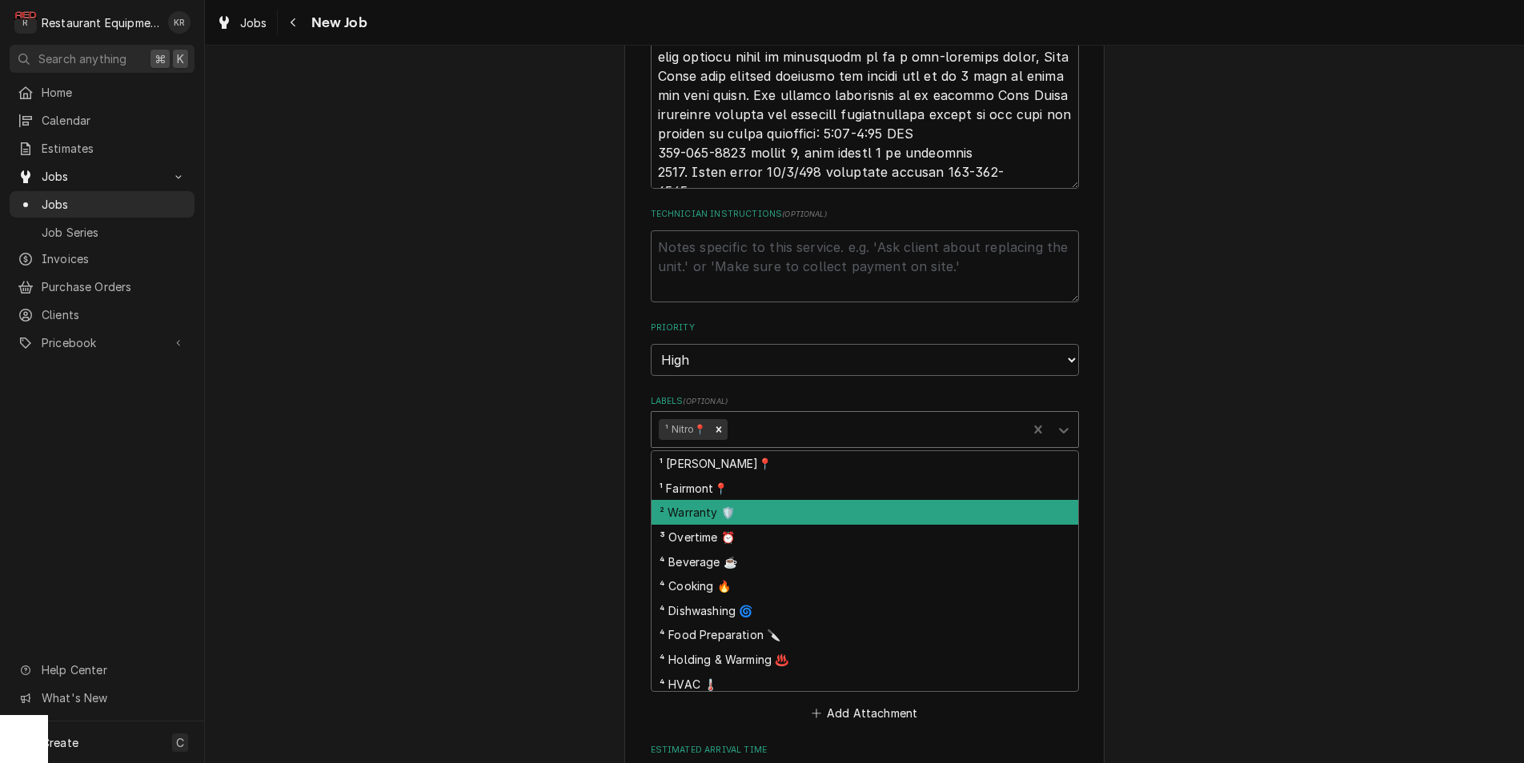
click at [747, 511] on div "² Warranty 🛡️" at bounding box center [864, 512] width 426 height 25
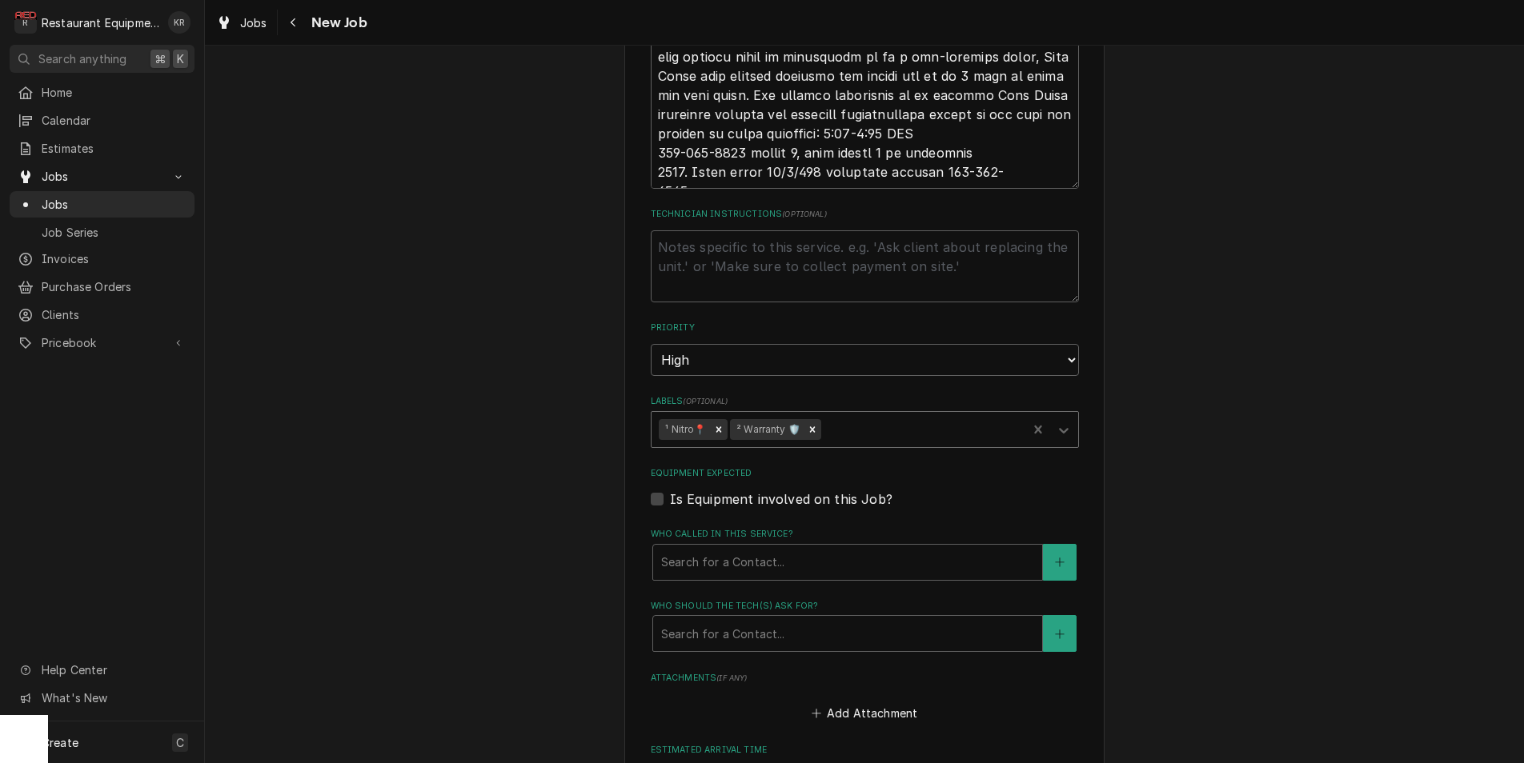
click at [885, 432] on div "Labels" at bounding box center [921, 429] width 195 height 29
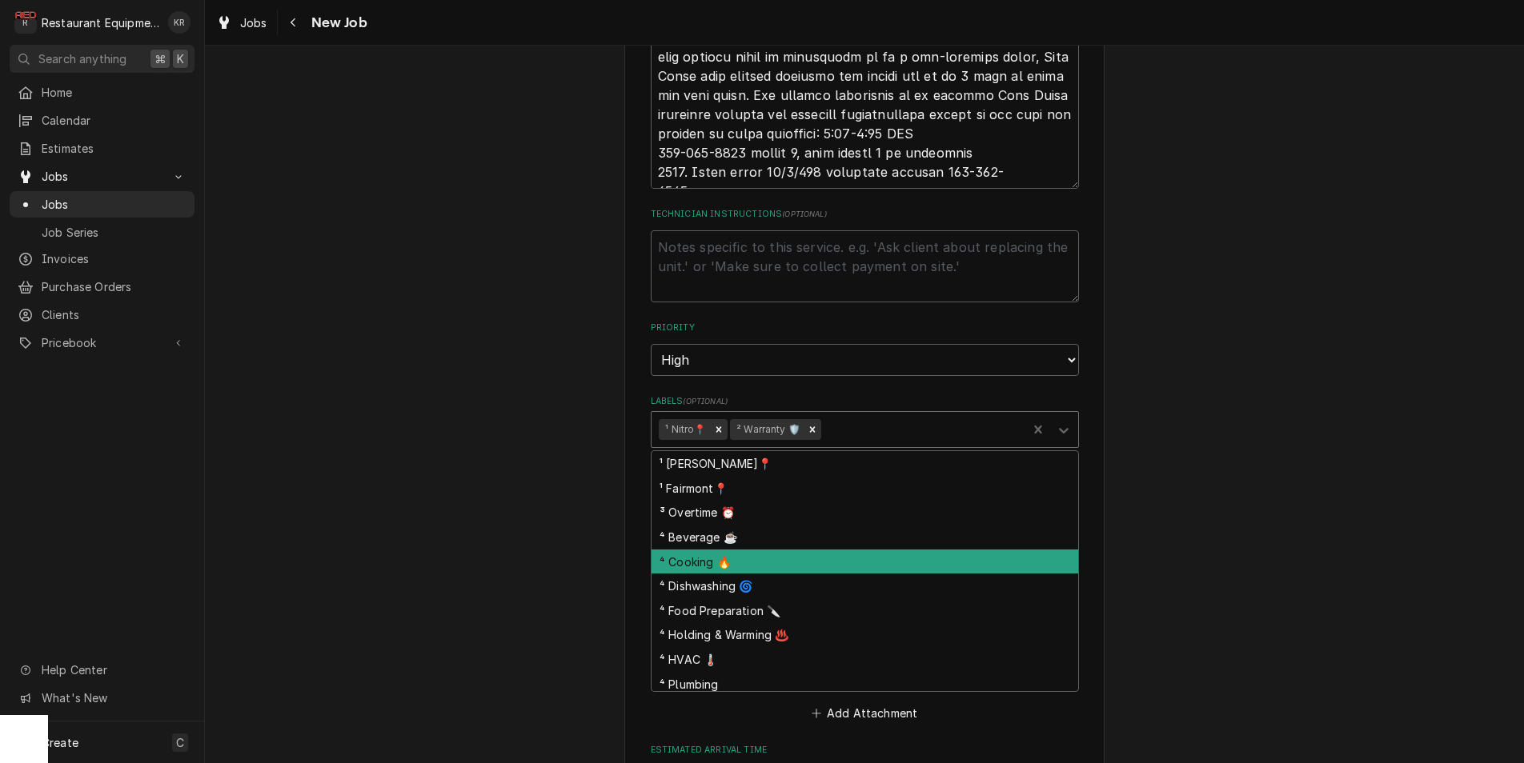
click at [759, 567] on div "⁴ Cooking 🔥" at bounding box center [864, 562] width 426 height 25
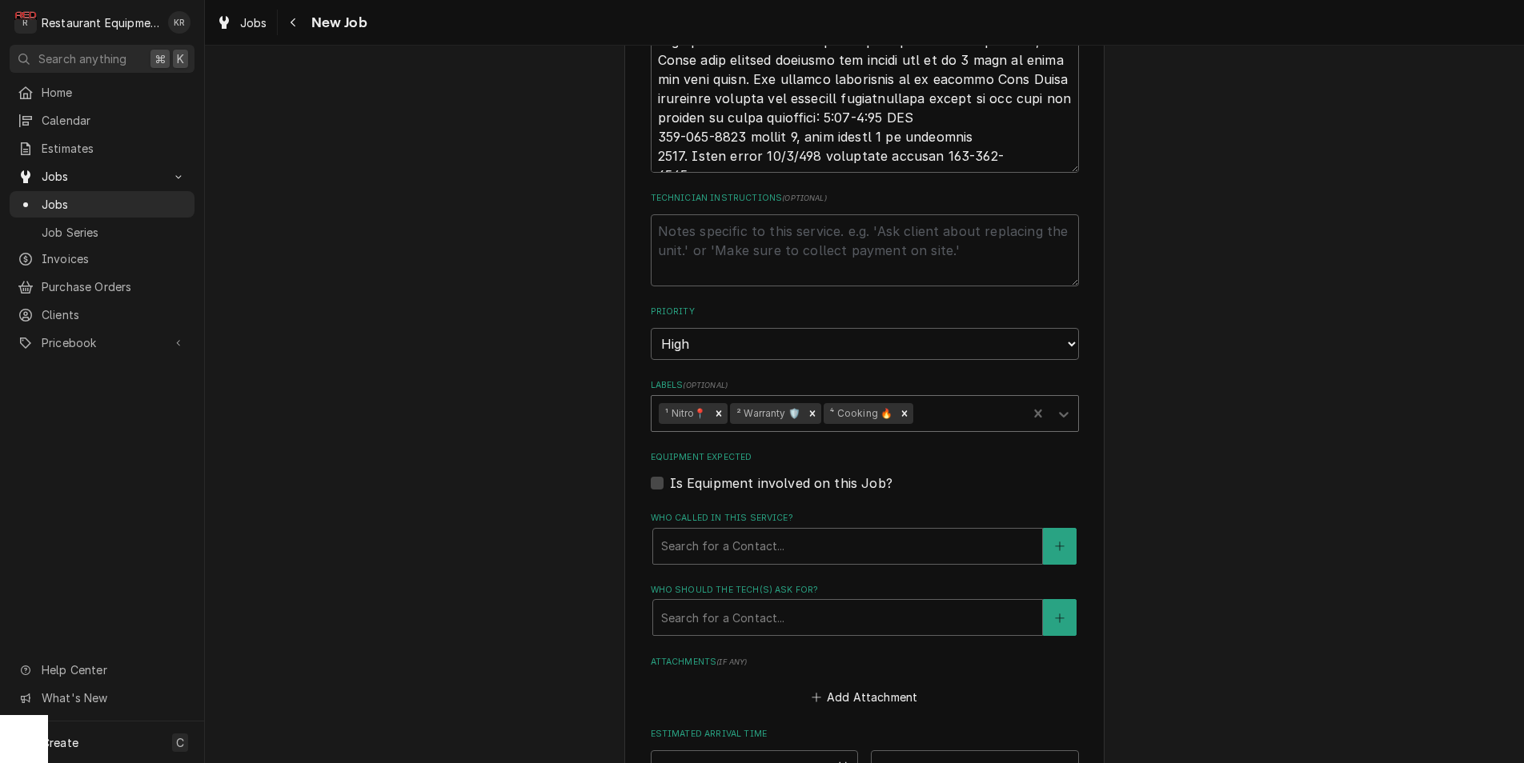
scroll to position [1306, 0]
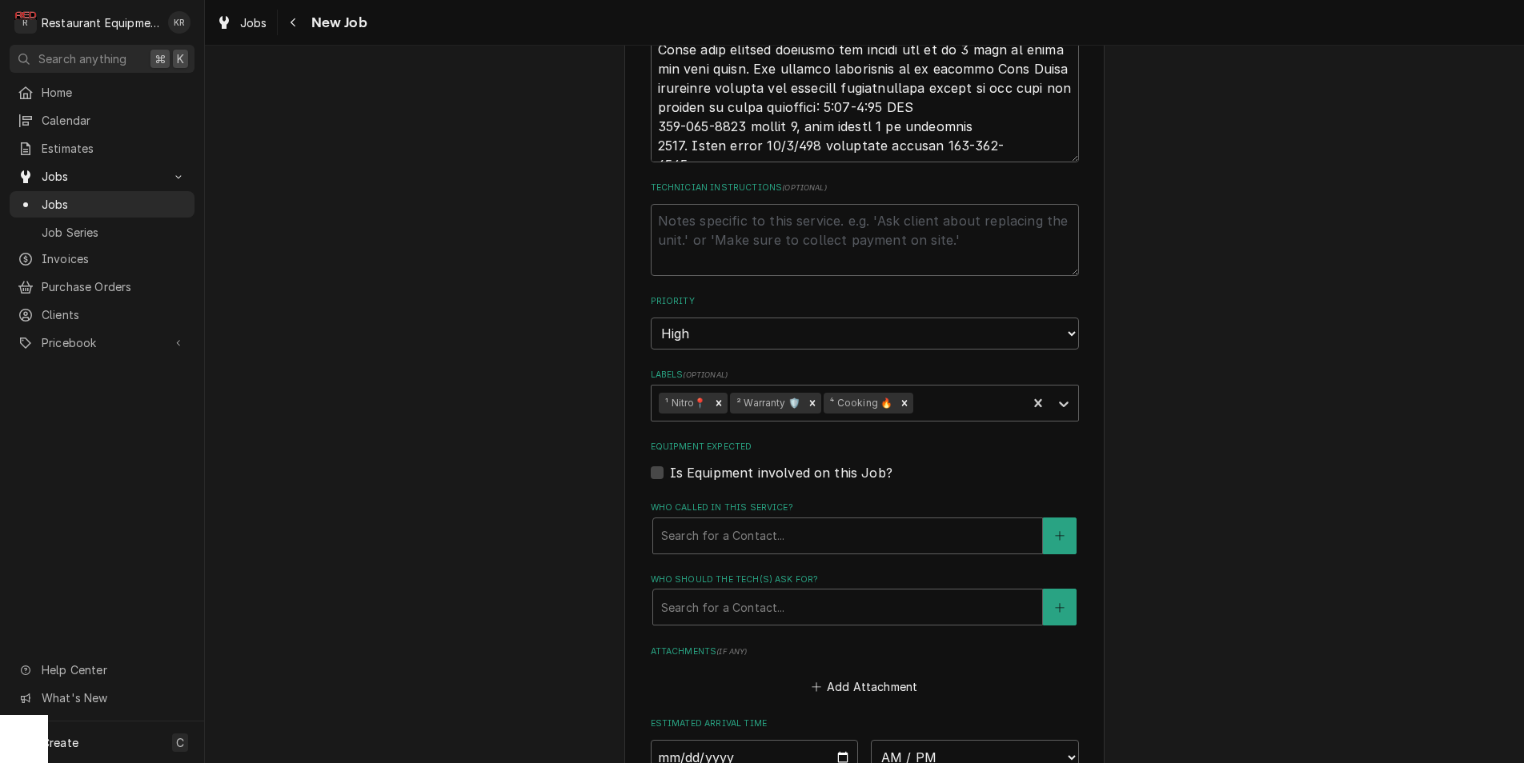
click at [761, 563] on fieldset "Job Details Job Source Direct (Phone/Email/etc.) Service Channel Corrigo Ecotra…" at bounding box center [865, 46] width 428 height 1754
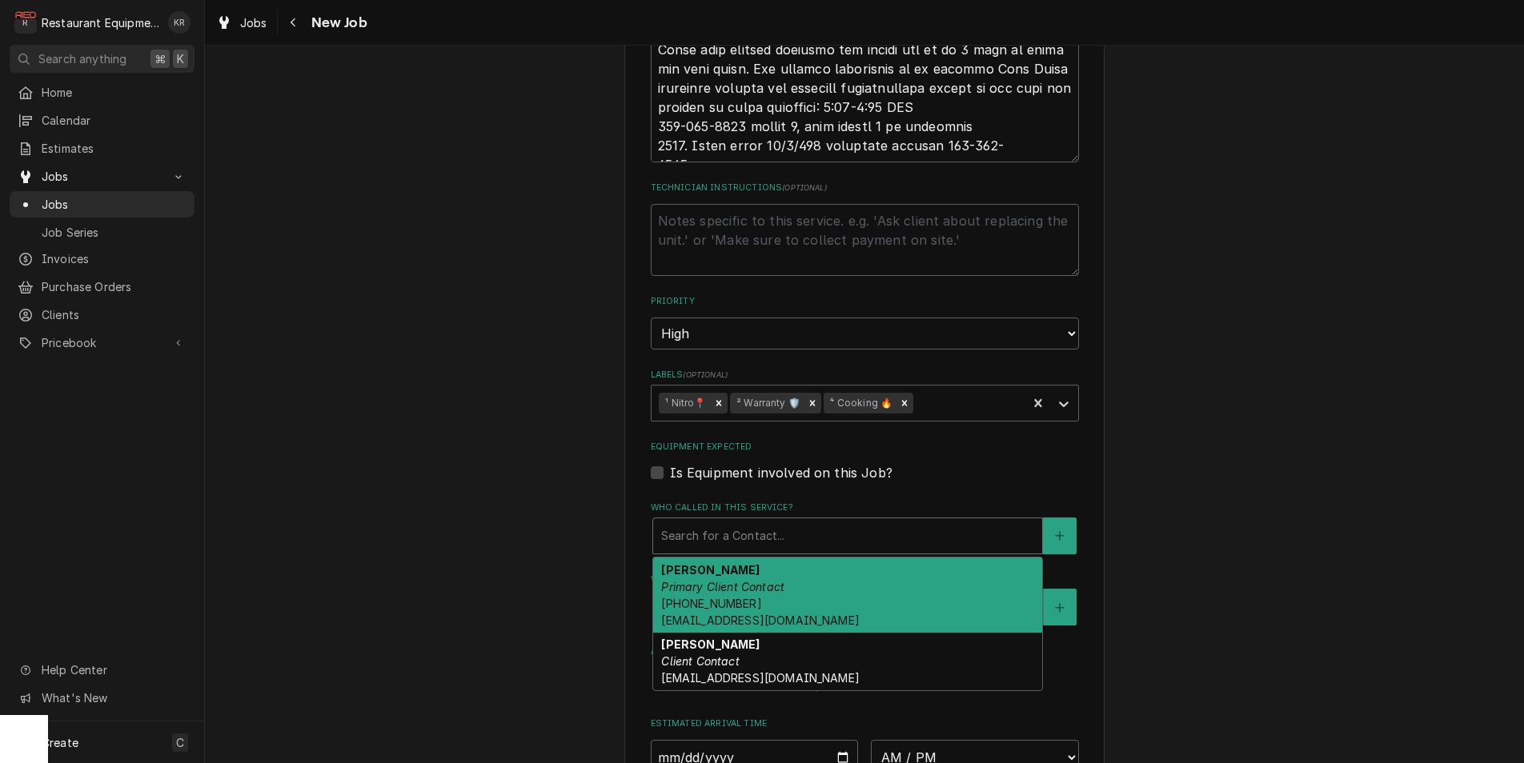
click at [746, 523] on div "Who called in this service?" at bounding box center [847, 536] width 373 height 29
click at [742, 597] on span "(800) 558-8744 x8587 rogerl@alto-shaam.com" at bounding box center [760, 612] width 198 height 30
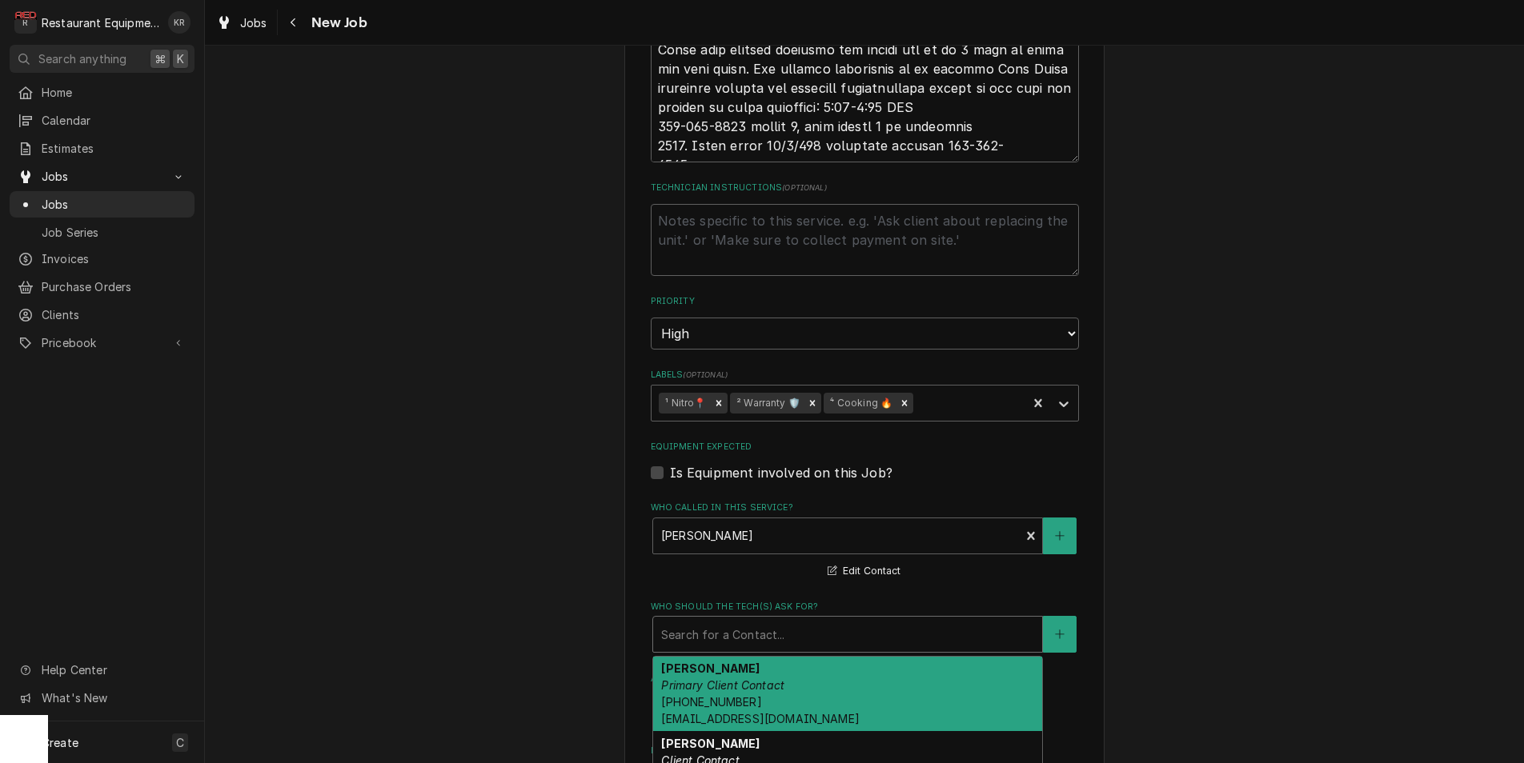
drag, startPoint x: 741, startPoint y: 636, endPoint x: 739, endPoint y: 661, distance: 24.9
click at [741, 636] on div "Who should the tech(s) ask for?" at bounding box center [847, 634] width 373 height 29
click at [739, 672] on div "Roger Lopez Primary Client Contact (800) 558-8744 x8587 rogerl@alto-shaam.com" at bounding box center [847, 694] width 389 height 75
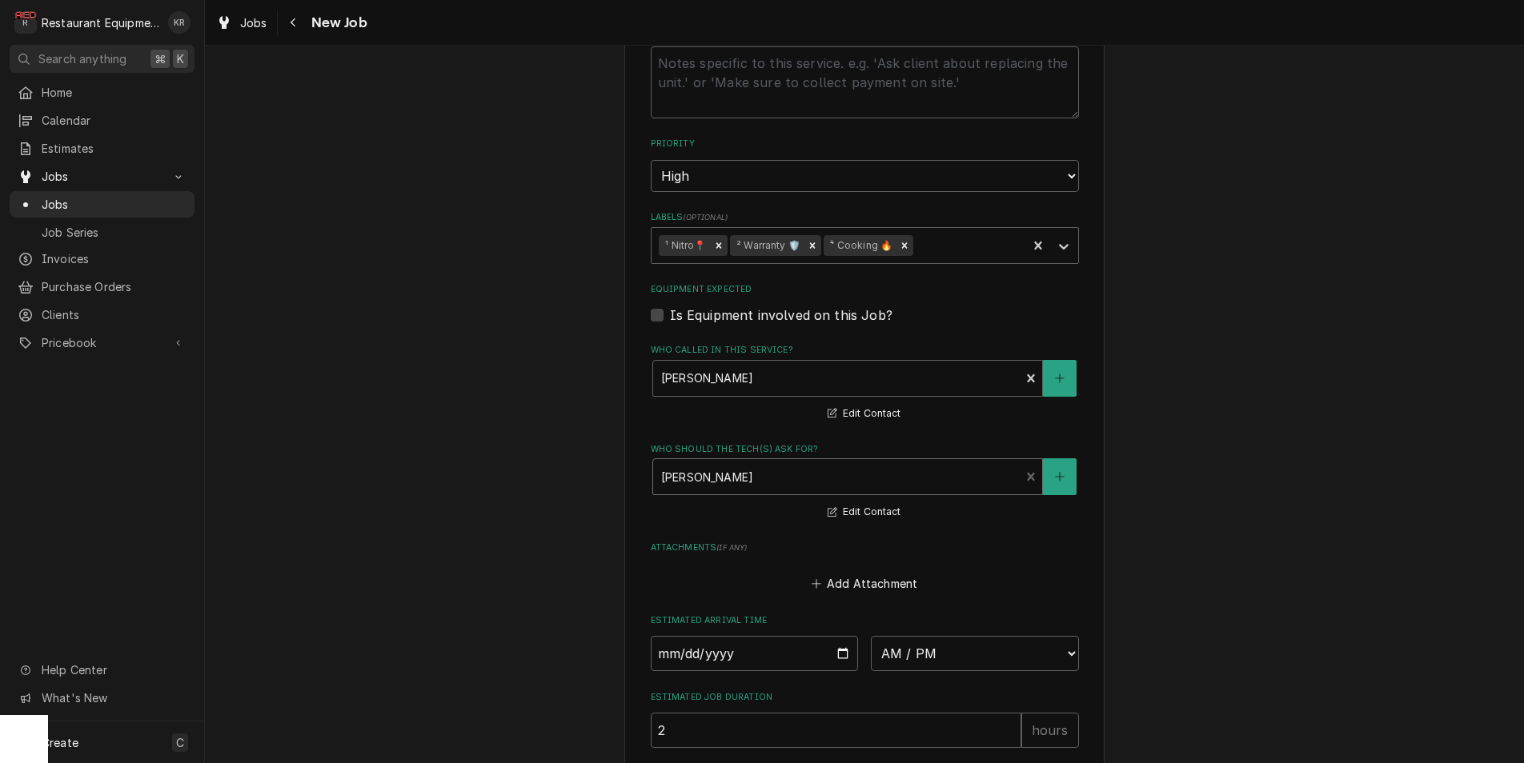
scroll to position [1656, 0]
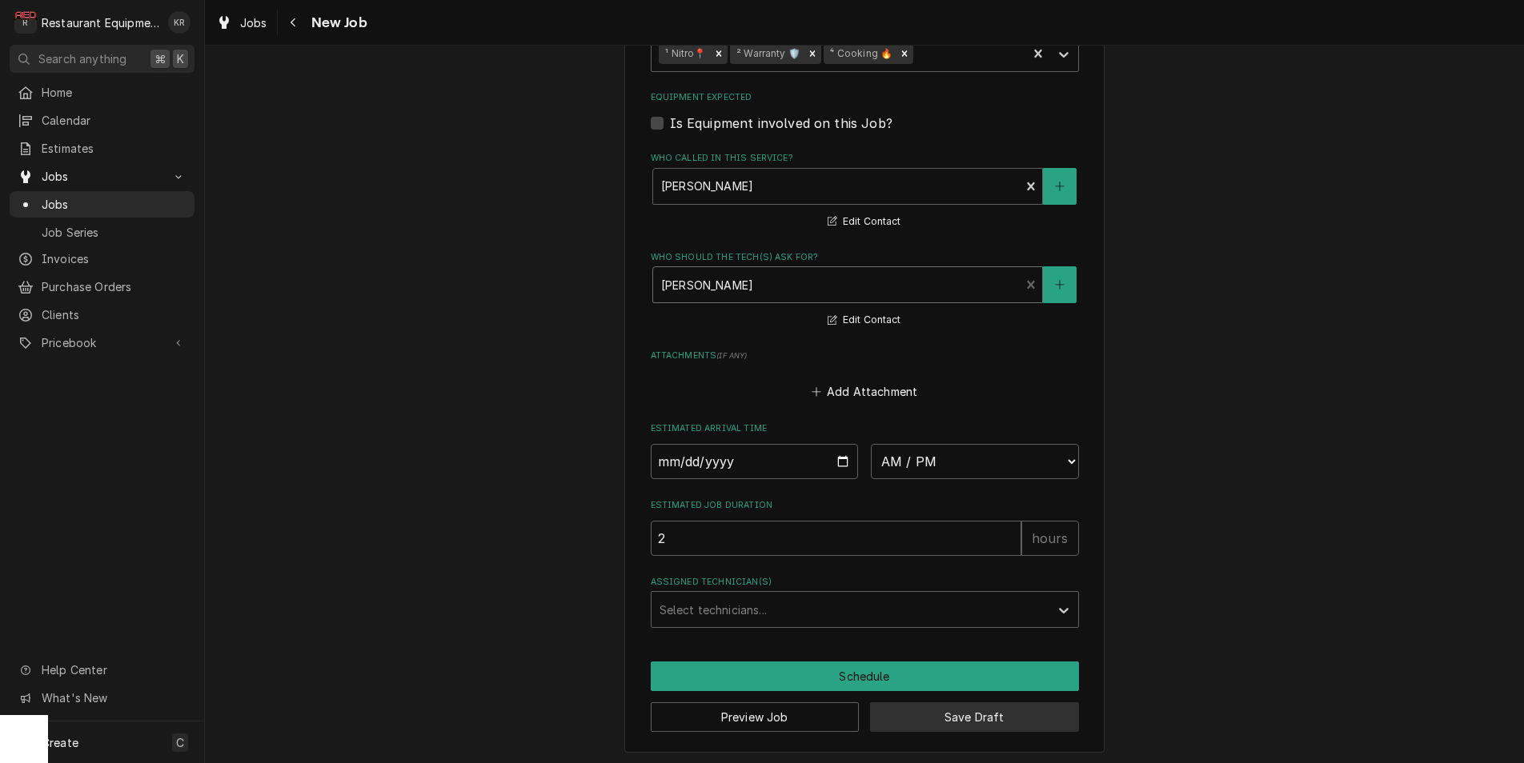
click at [943, 710] on button "Save Draft" at bounding box center [974, 718] width 209 height 30
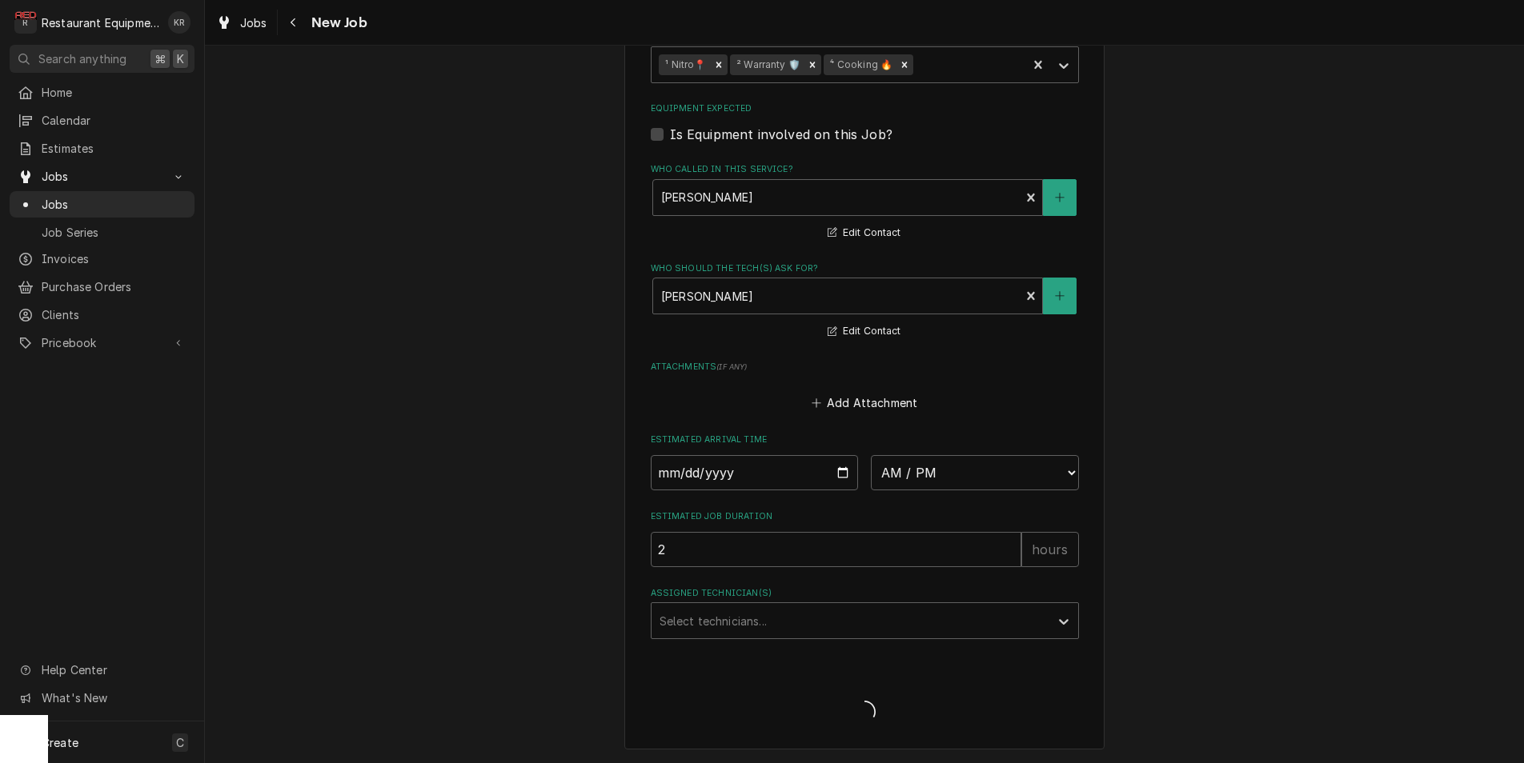
scroll to position [1641, 0]
type textarea "x"
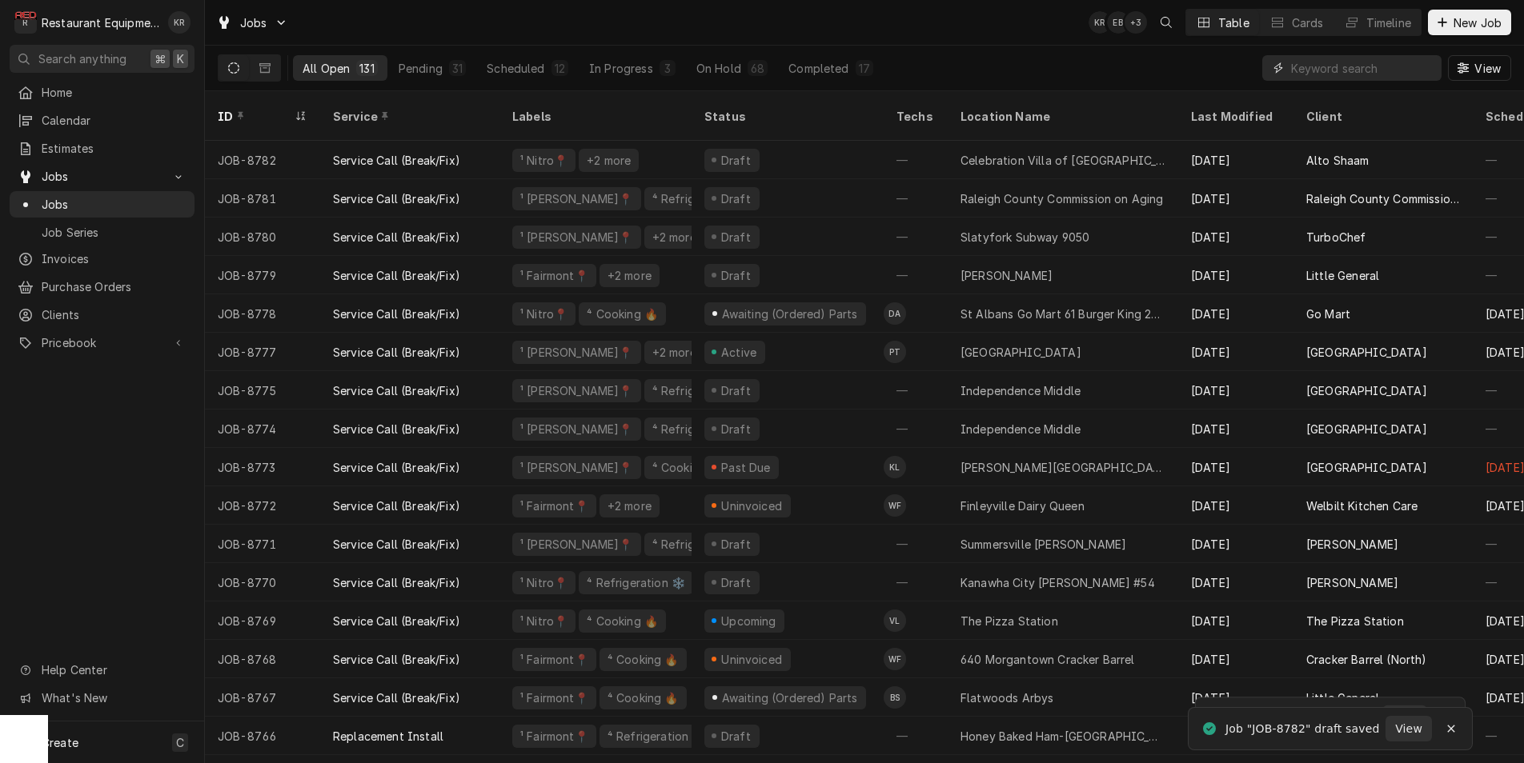
click at [1343, 69] on input "Dynamic Content Wrapper" at bounding box center [1362, 68] width 142 height 26
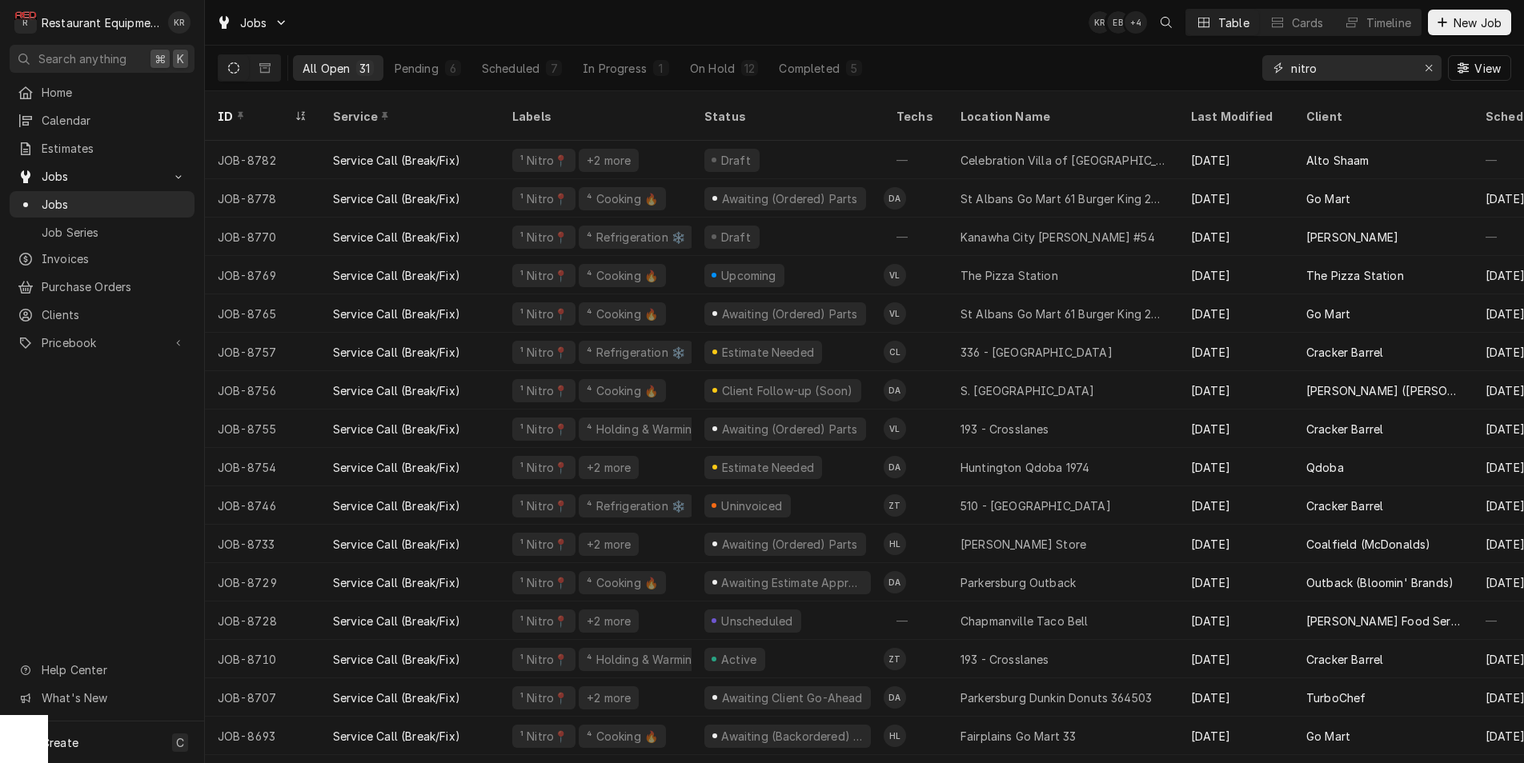
type input "nitro"
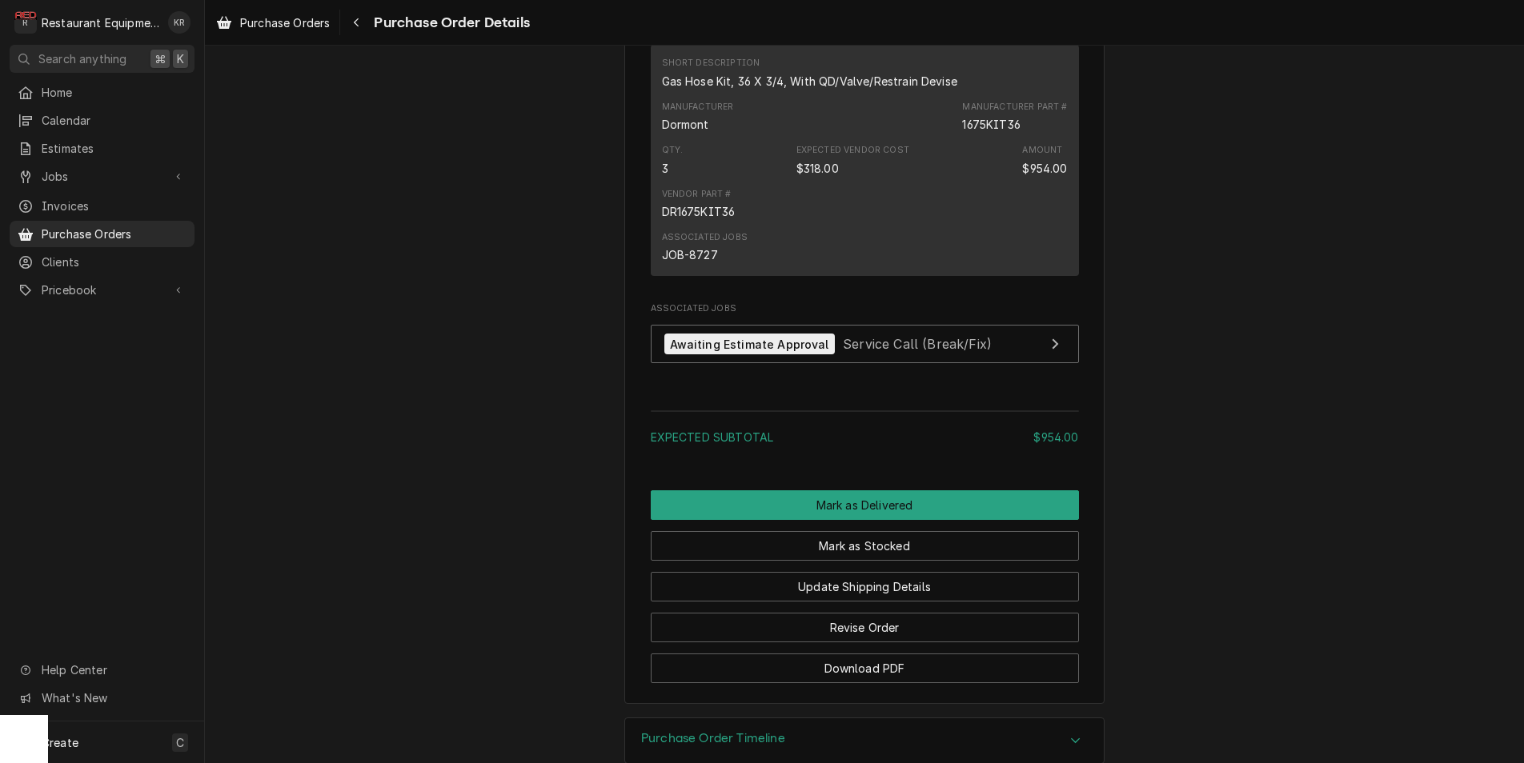
scroll to position [1118, 0]
click at [899, 354] on span "Service Call (Break/Fix)" at bounding box center [917, 346] width 149 height 16
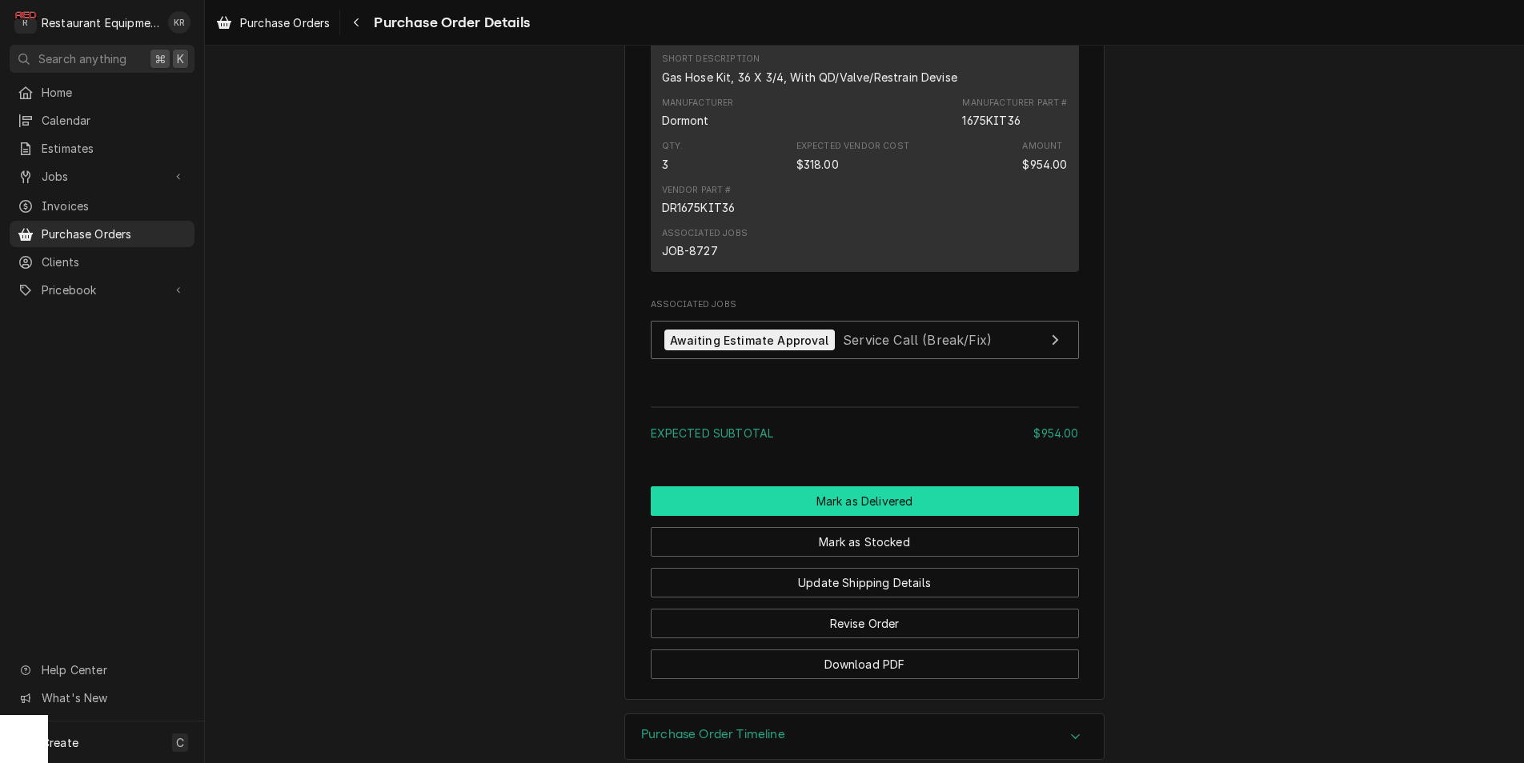
click at [841, 516] on button "Mark as Delivered" at bounding box center [865, 502] width 428 height 30
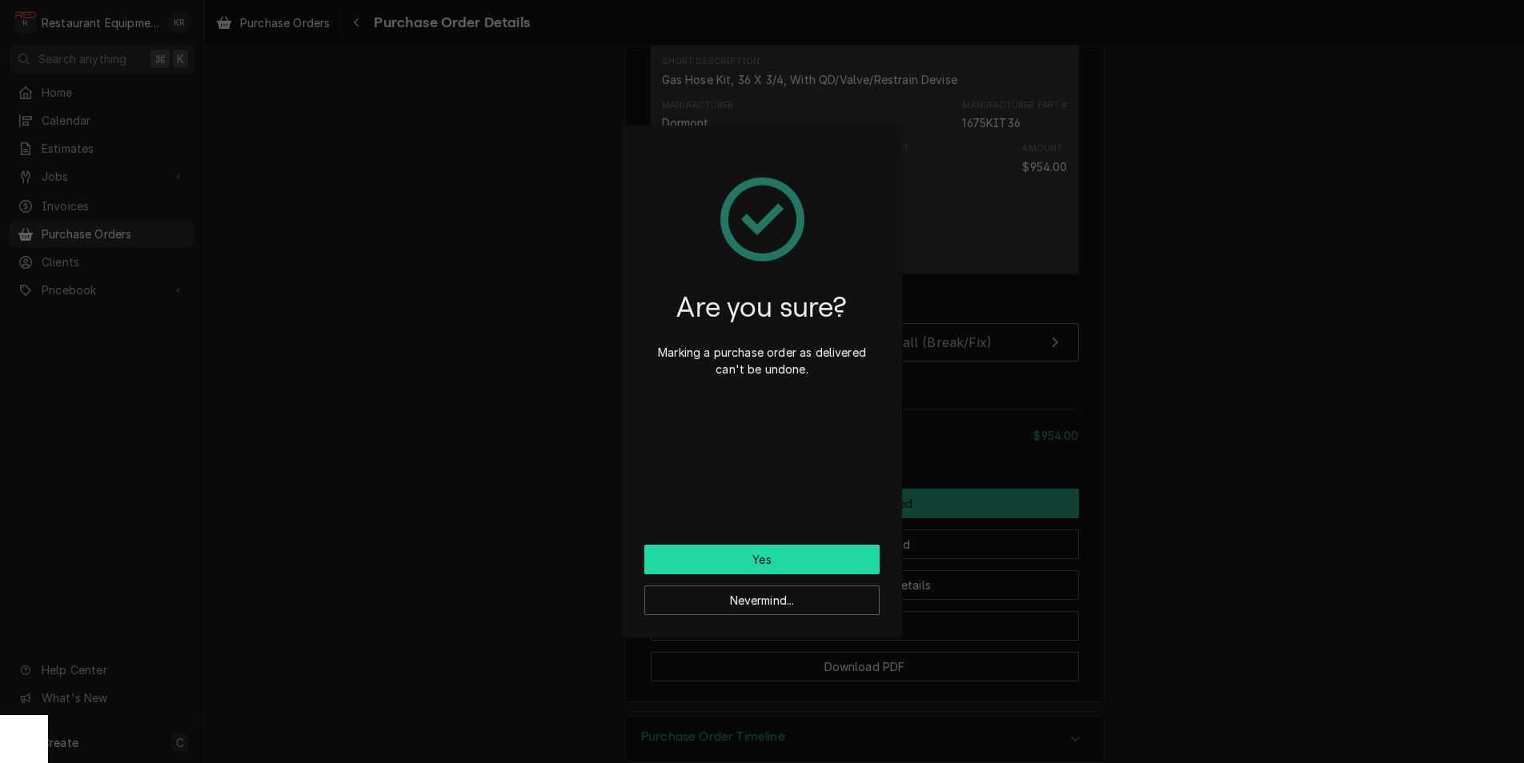
click at [835, 563] on button "Yes" at bounding box center [761, 560] width 235 height 30
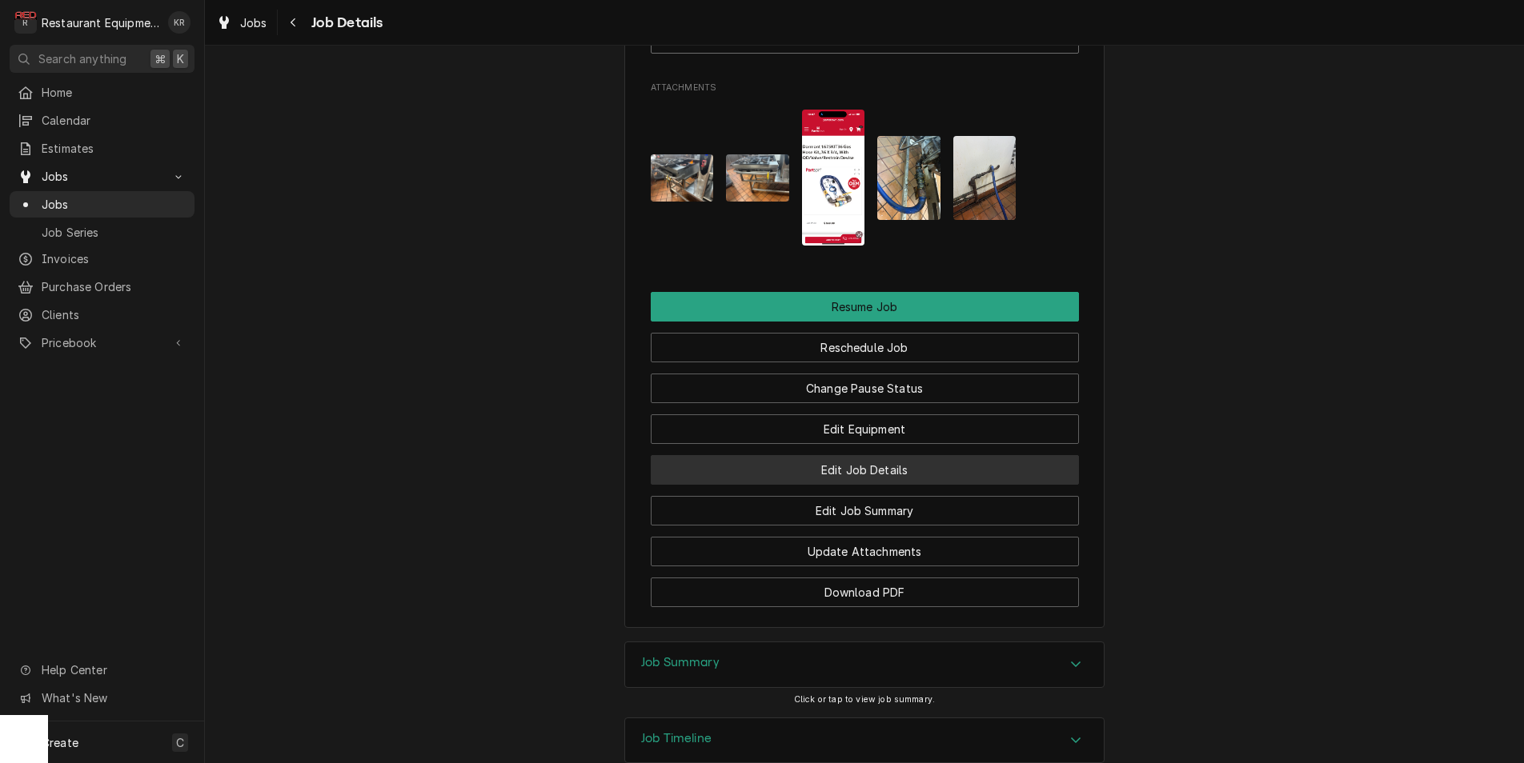
scroll to position [1942, 0]
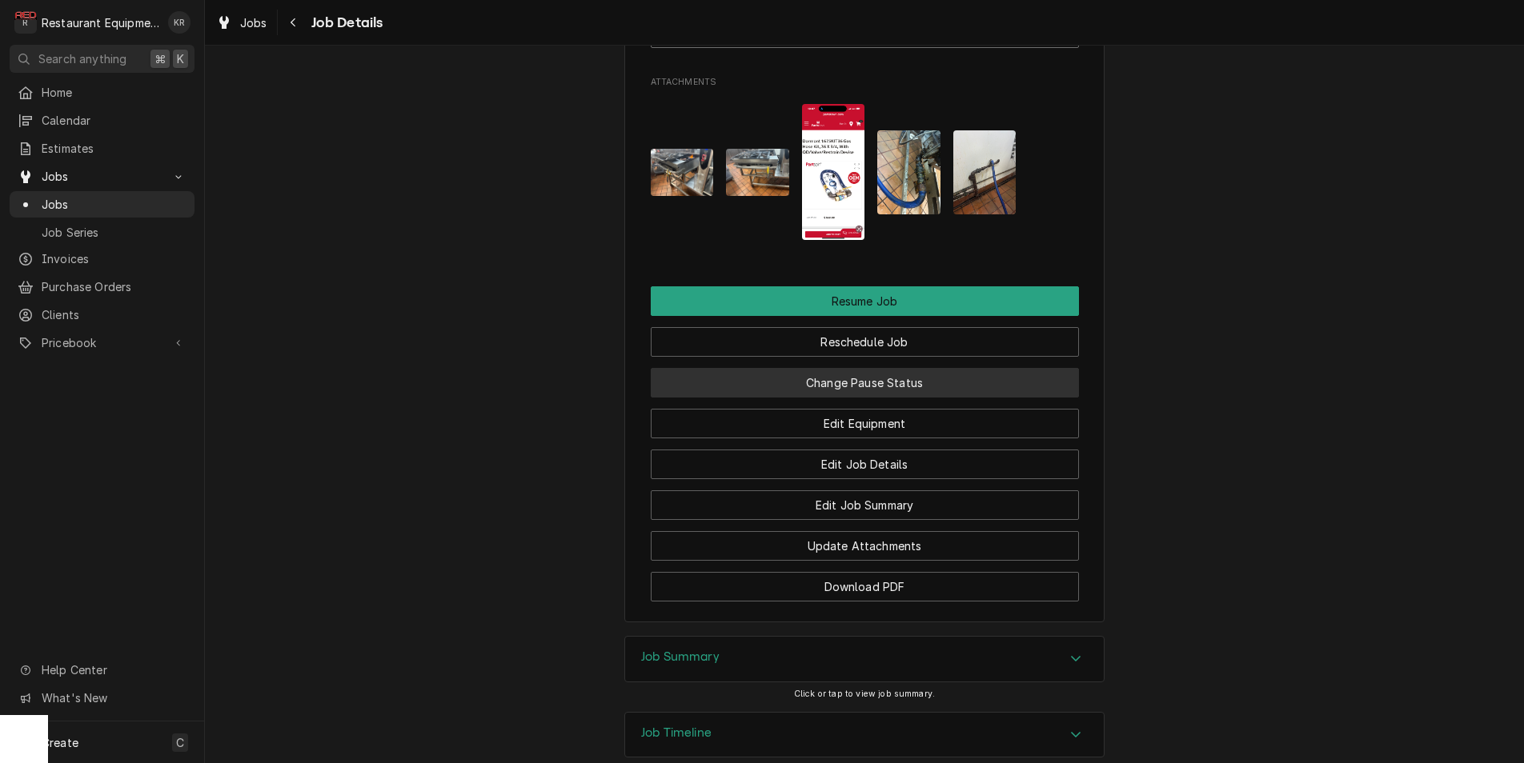
click at [908, 398] on button "Change Pause Status" at bounding box center [865, 383] width 428 height 30
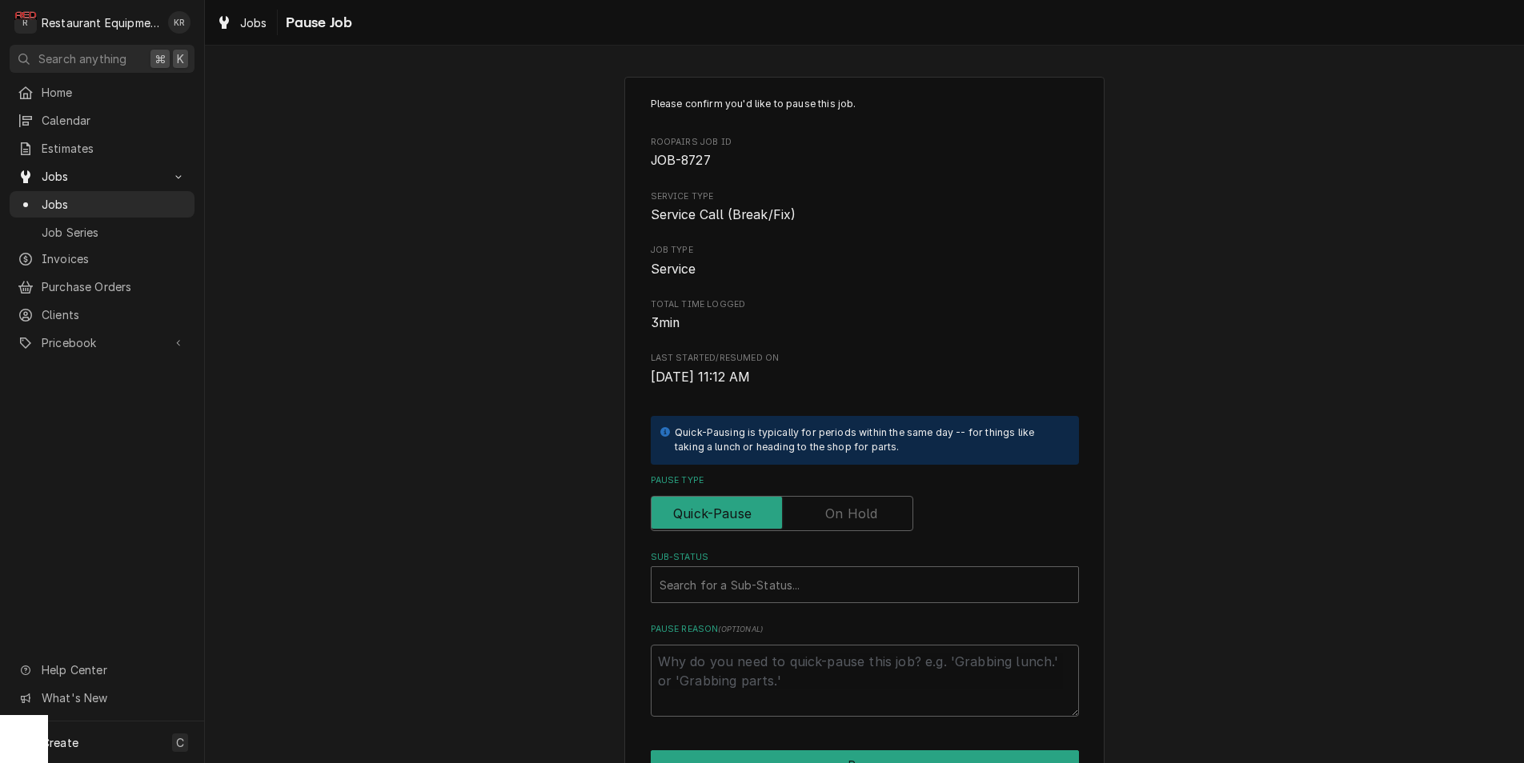
click at [871, 511] on label "Pause Type" at bounding box center [782, 513] width 262 height 35
click at [871, 511] on input "Pause Type" at bounding box center [782, 513] width 248 height 35
checkbox input "true"
click at [791, 579] on div "Sub-Status" at bounding box center [864, 585] width 410 height 29
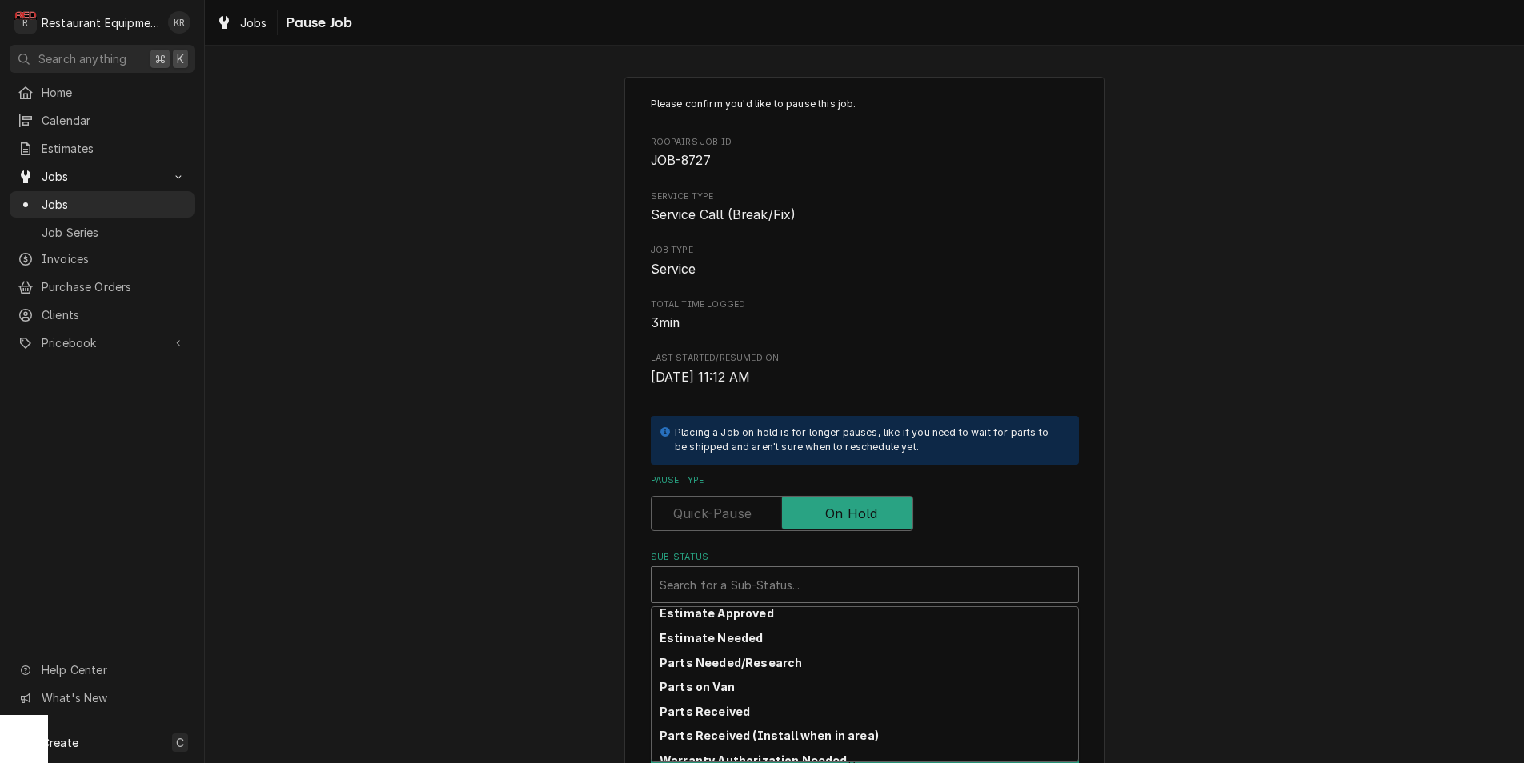
scroll to position [262, 0]
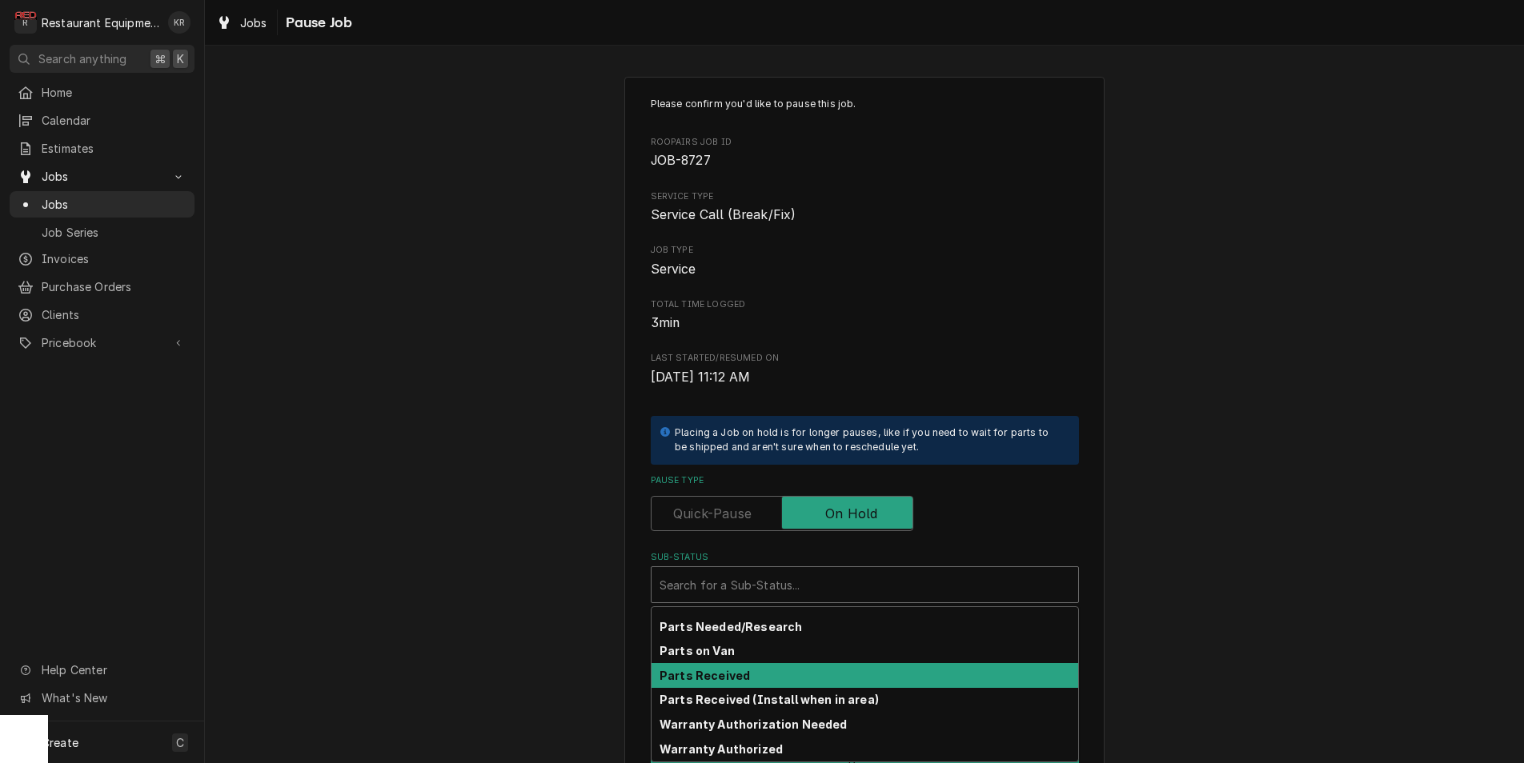
click at [741, 680] on strong "Parts Received" at bounding box center [704, 676] width 90 height 14
type textarea "x"
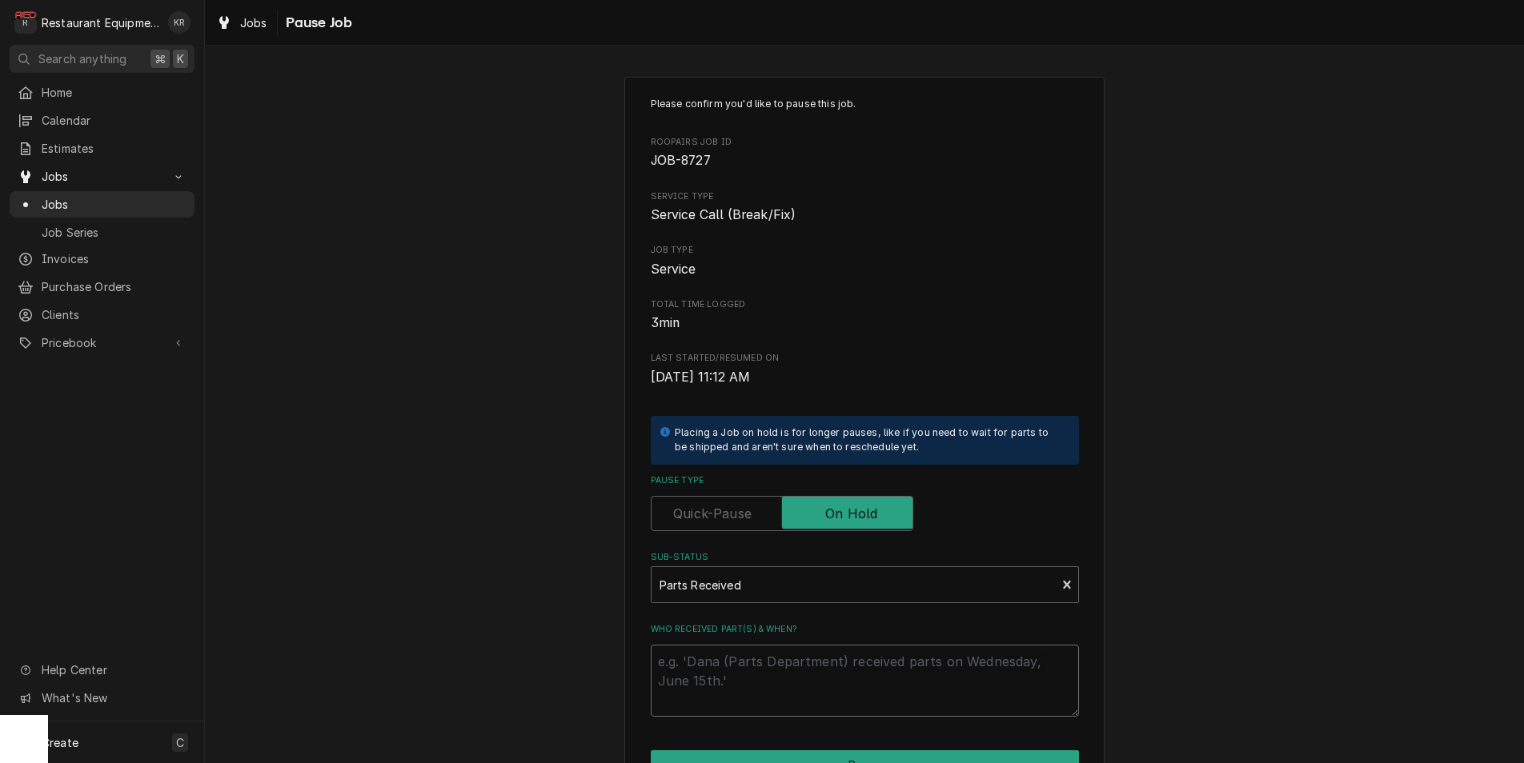
click at [741, 648] on textarea "Who received part(s) & when?" at bounding box center [865, 681] width 428 height 72
type textarea "9"
type textarea "x"
type textarea "9/"
type textarea "x"
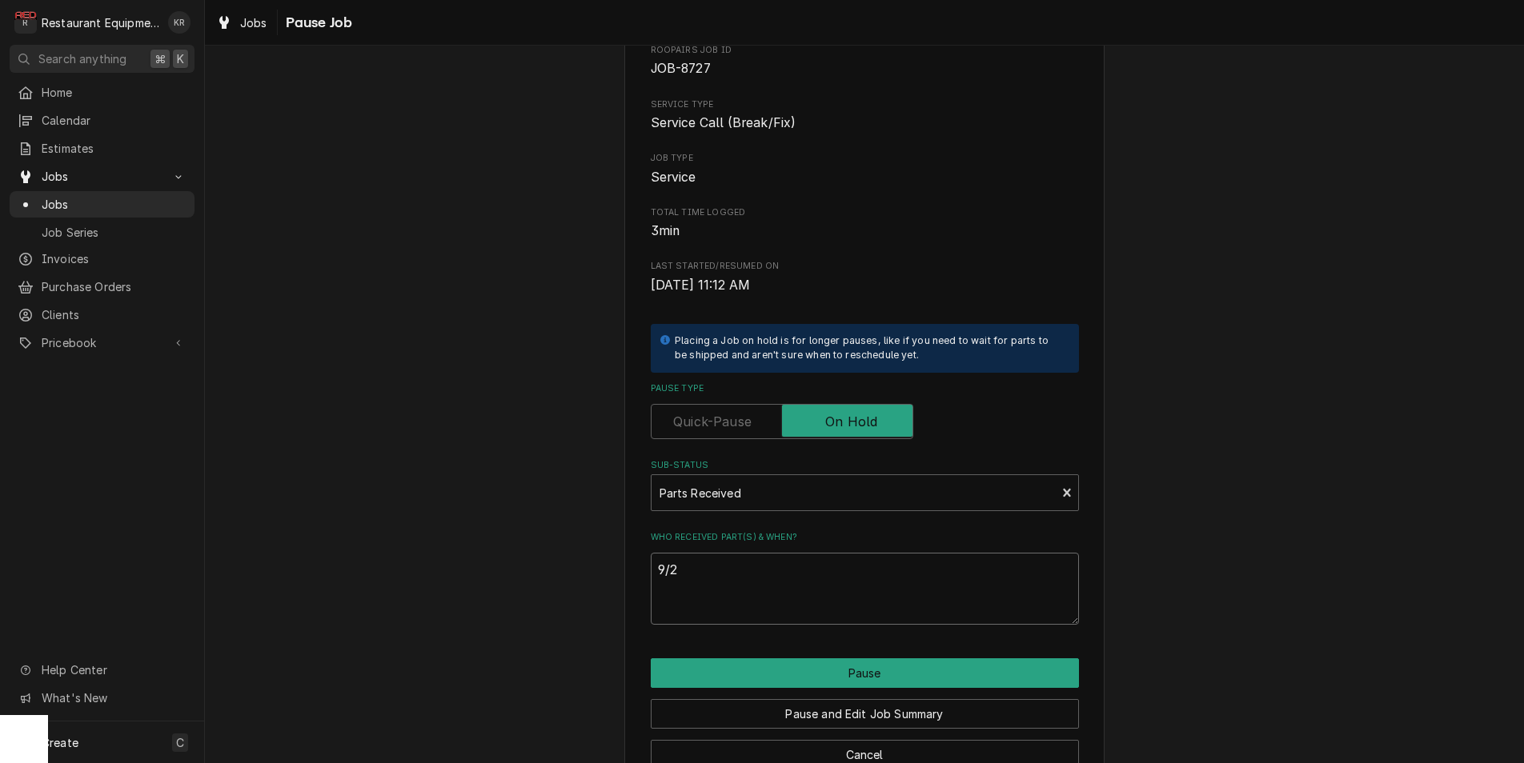
scroll to position [133, 0]
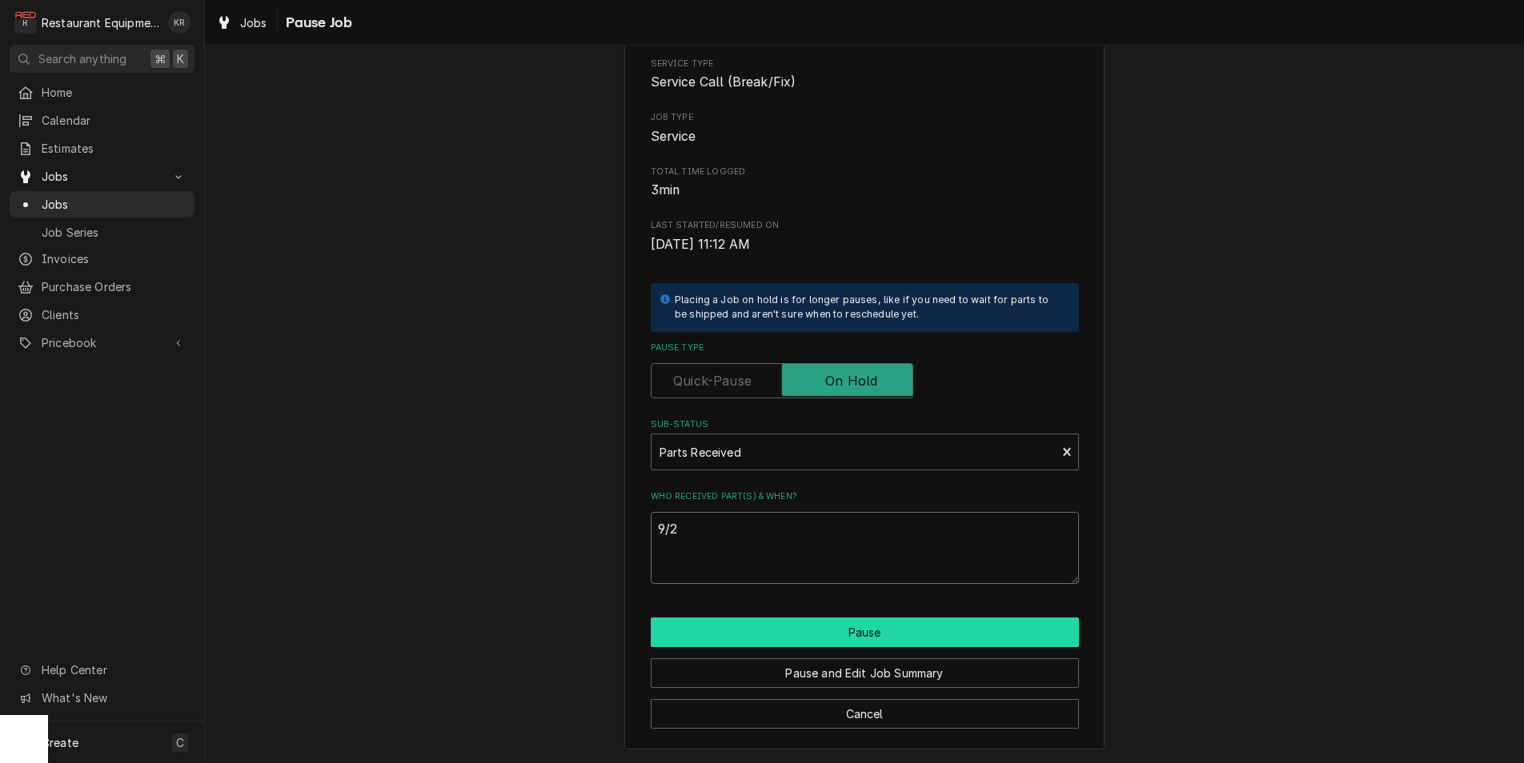
type textarea "9/2"
click at [777, 629] on button "Pause" at bounding box center [865, 633] width 428 height 30
type textarea "x"
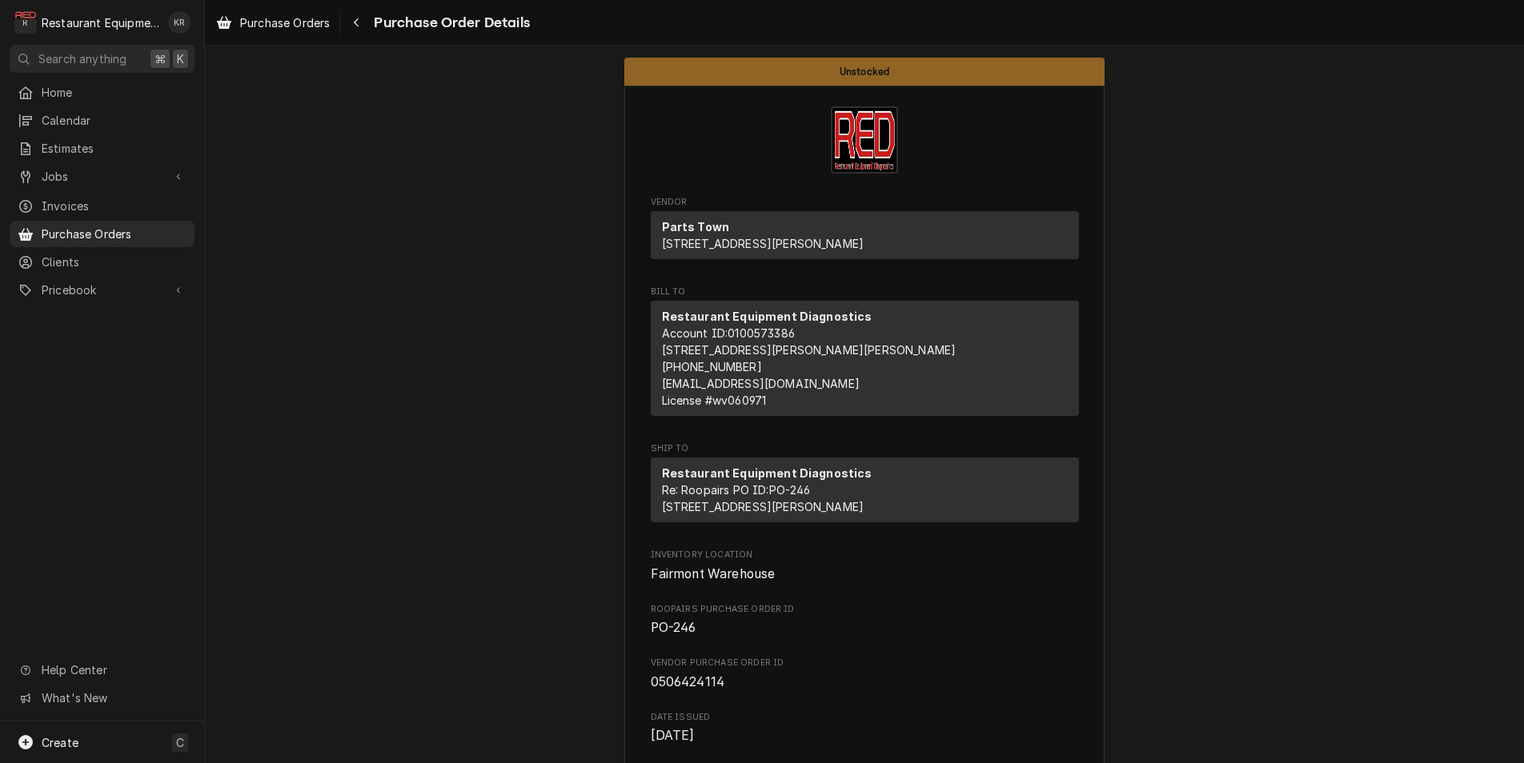
scroll to position [1013, 0]
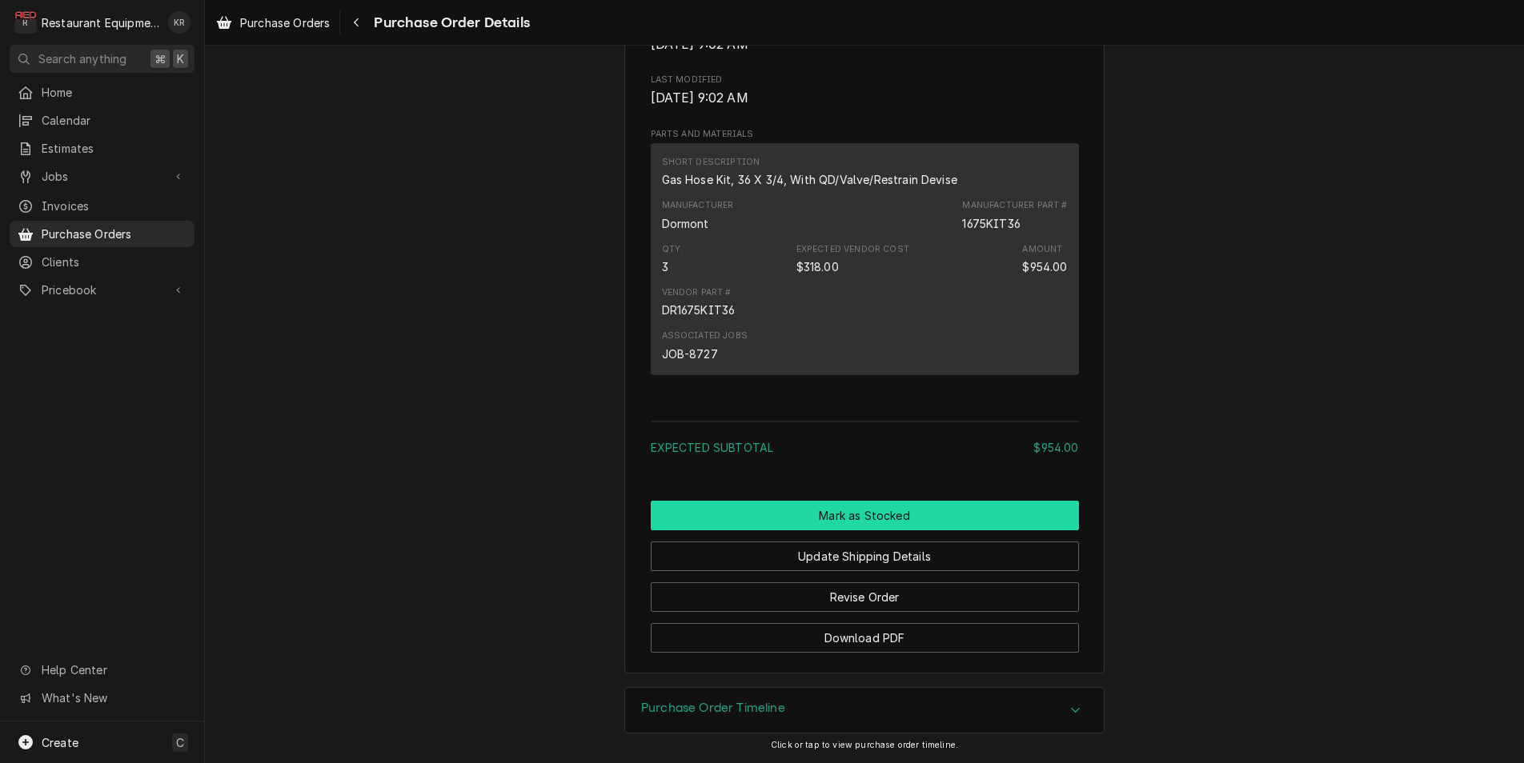
click at [848, 511] on button "Mark as Stocked" at bounding box center [865, 516] width 428 height 30
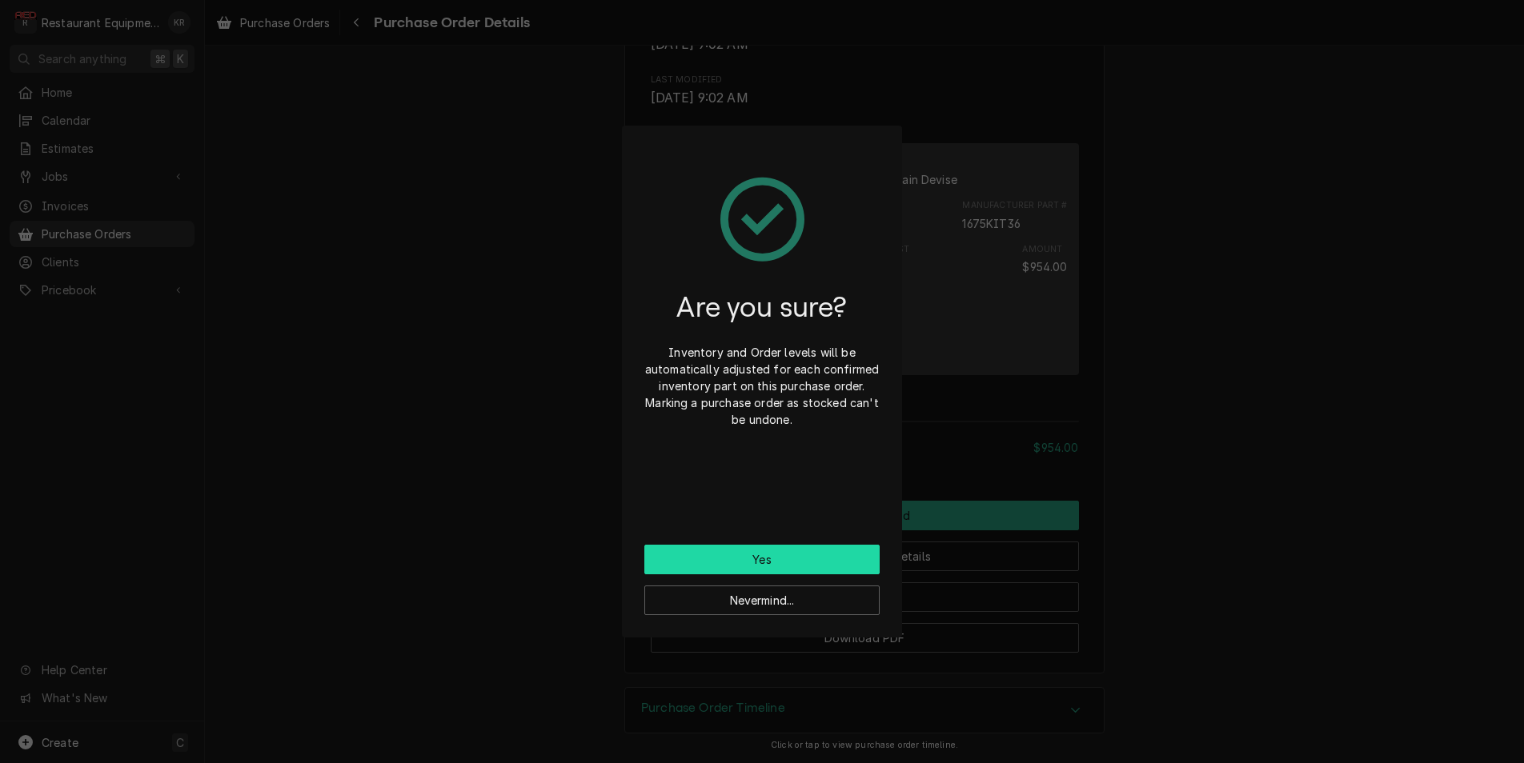
click at [807, 561] on button "Yes" at bounding box center [761, 560] width 235 height 30
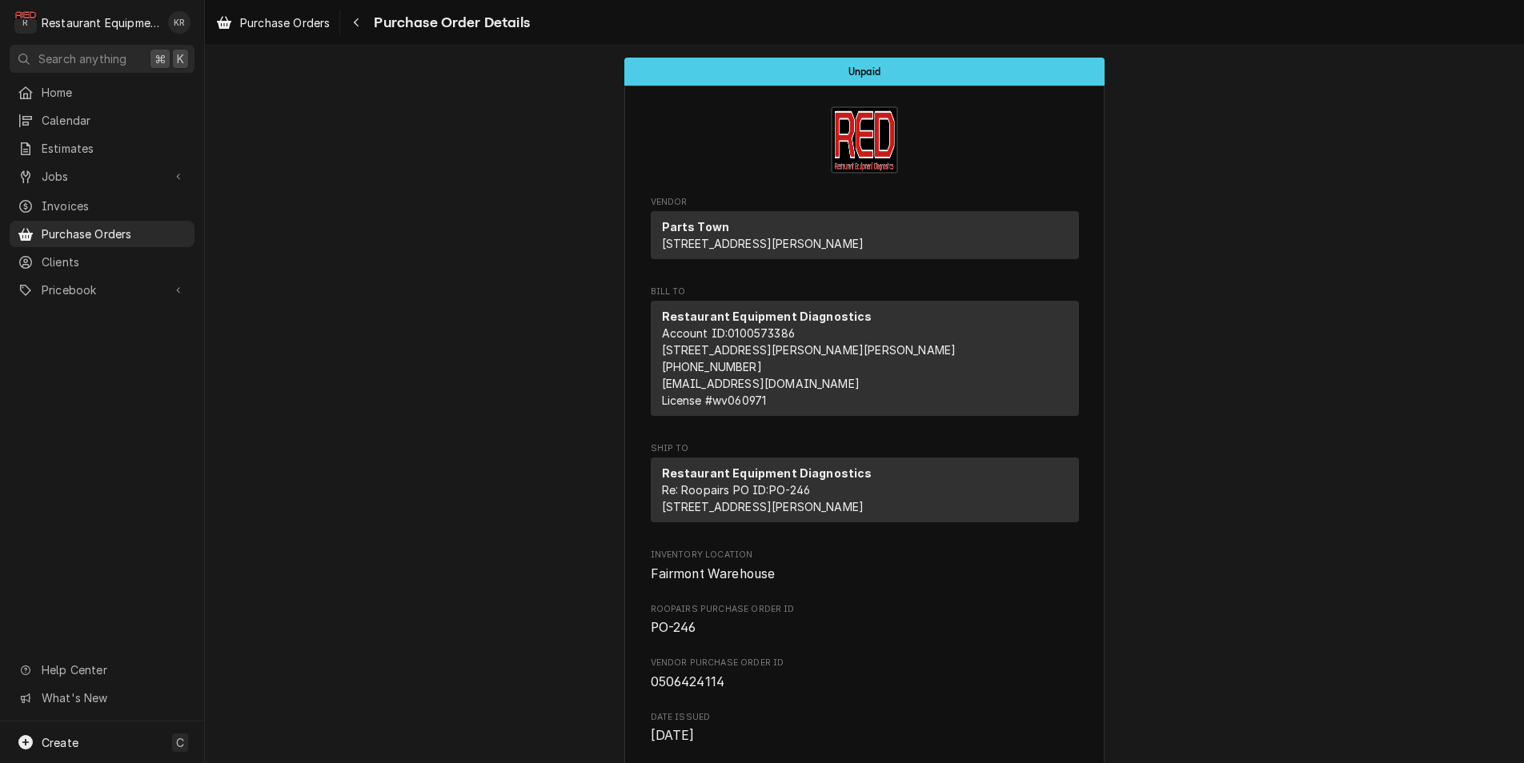
click at [303, 24] on span "Purchase Orders" at bounding box center [285, 22] width 90 height 17
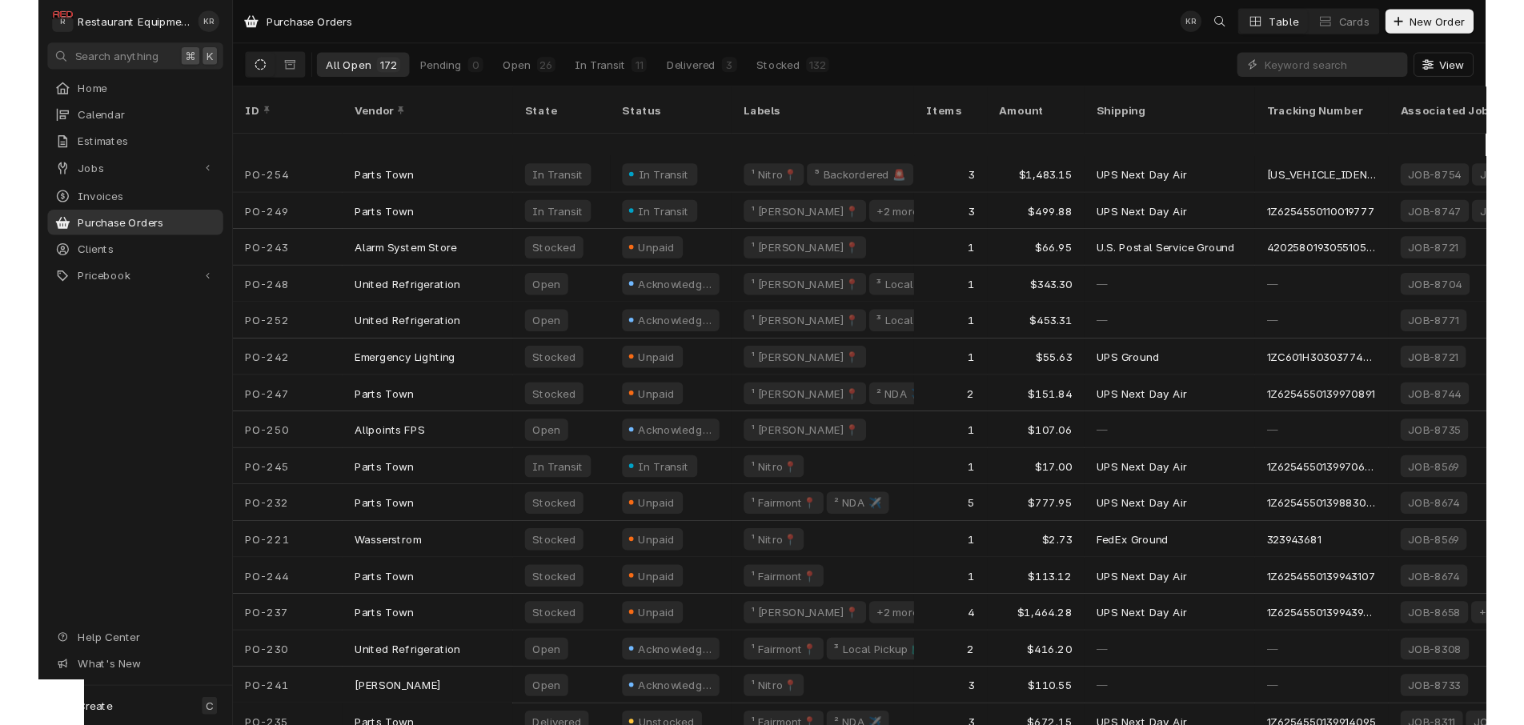
scroll to position [166, 0]
